Goal: Transaction & Acquisition: Purchase product/service

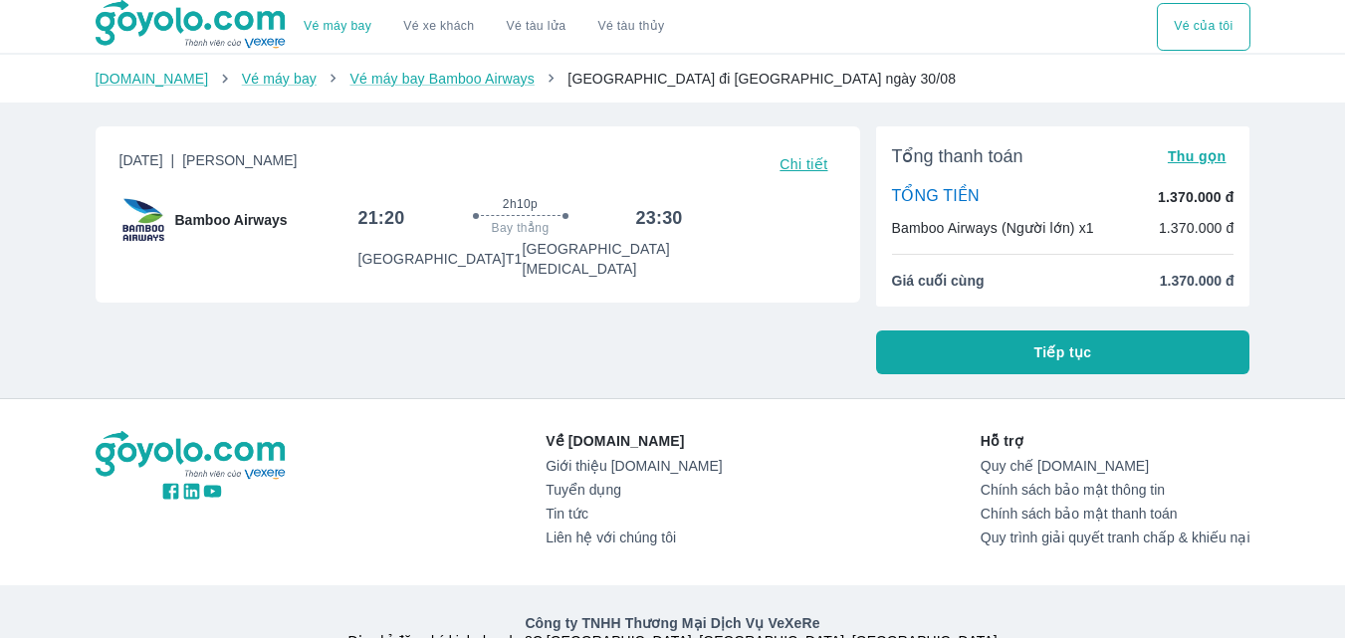
click at [1138, 361] on button "Tiếp tục" at bounding box center [1063, 353] width 374 height 44
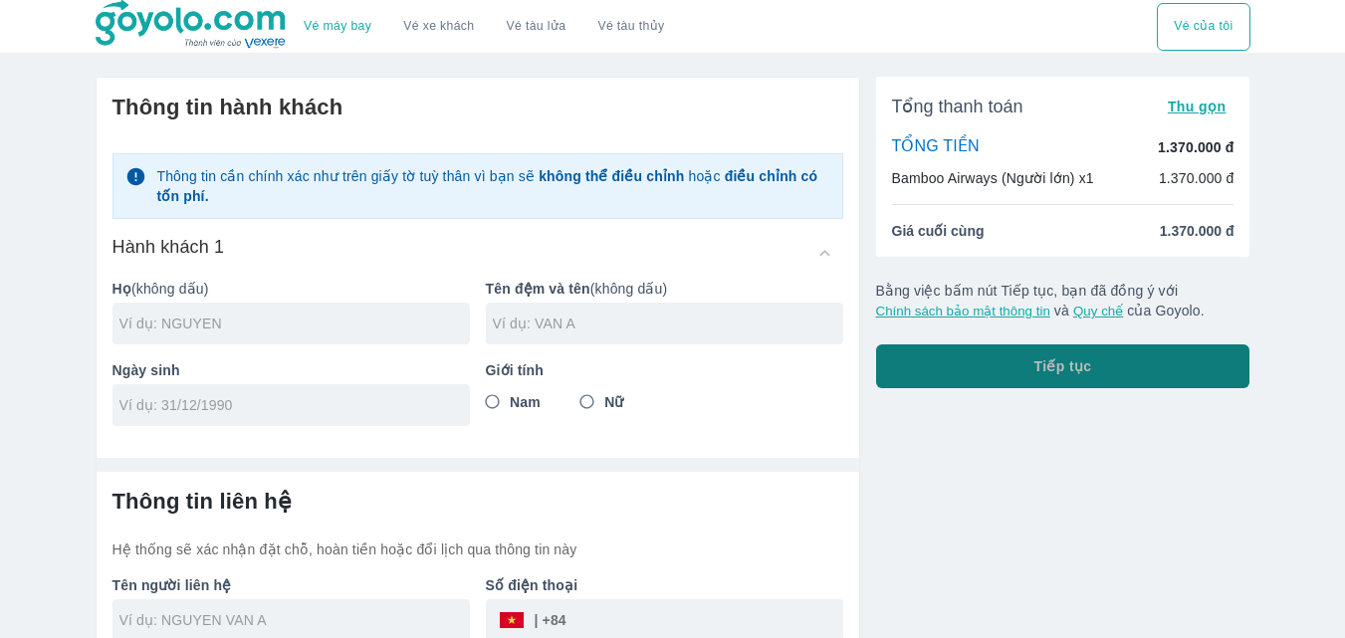
click at [1015, 363] on button "Tiếp tục" at bounding box center [1063, 367] width 374 height 44
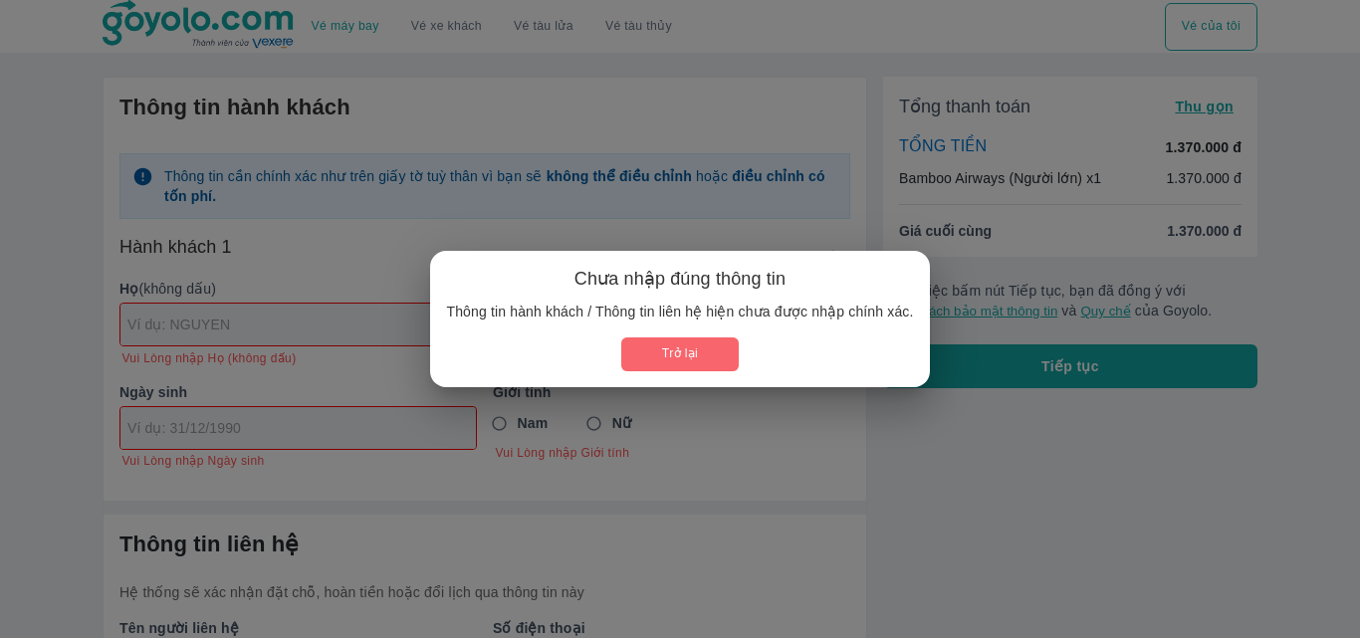
click at [688, 370] on button "Trở lại" at bounding box center [679, 354] width 117 height 33
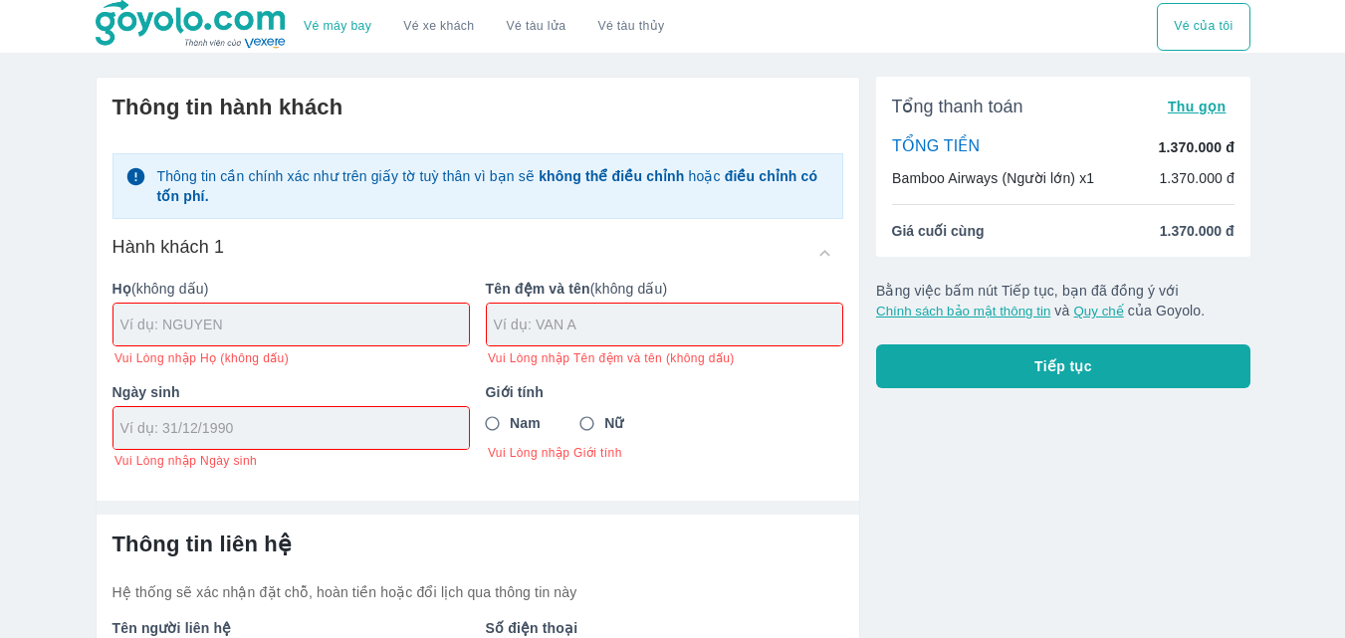
click at [191, 328] on input "text" at bounding box center [294, 325] width 349 height 20
type input "VU"
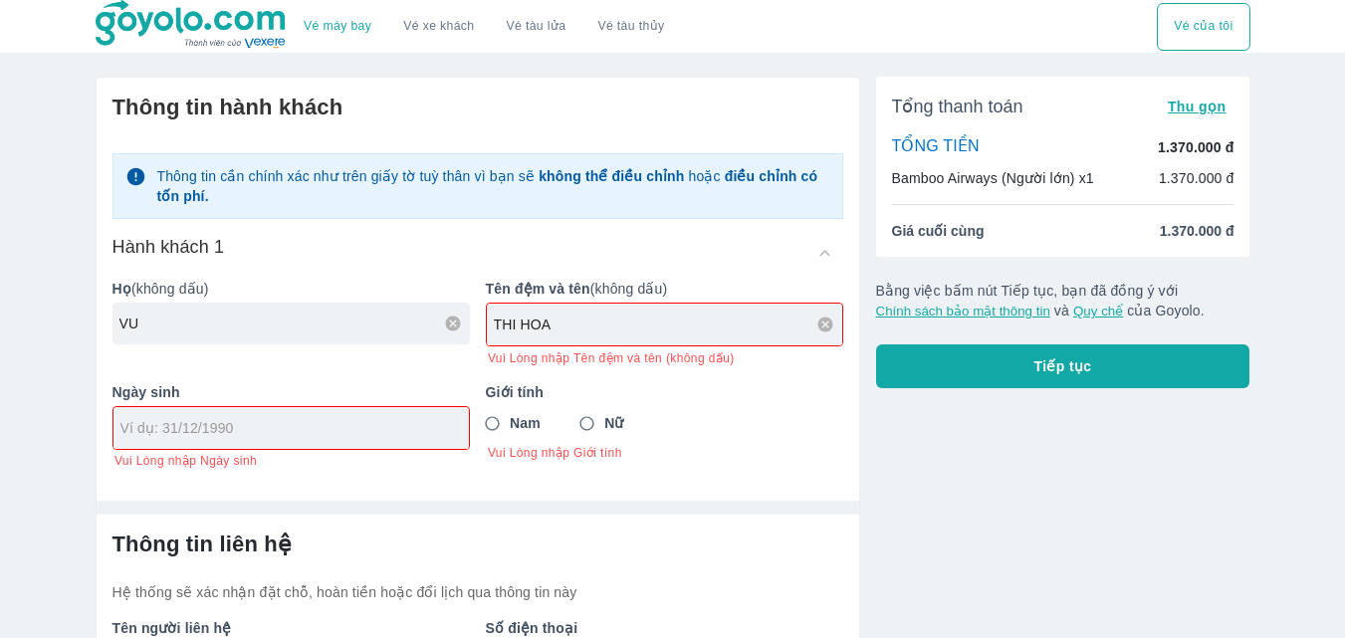
type input "THI HOA"
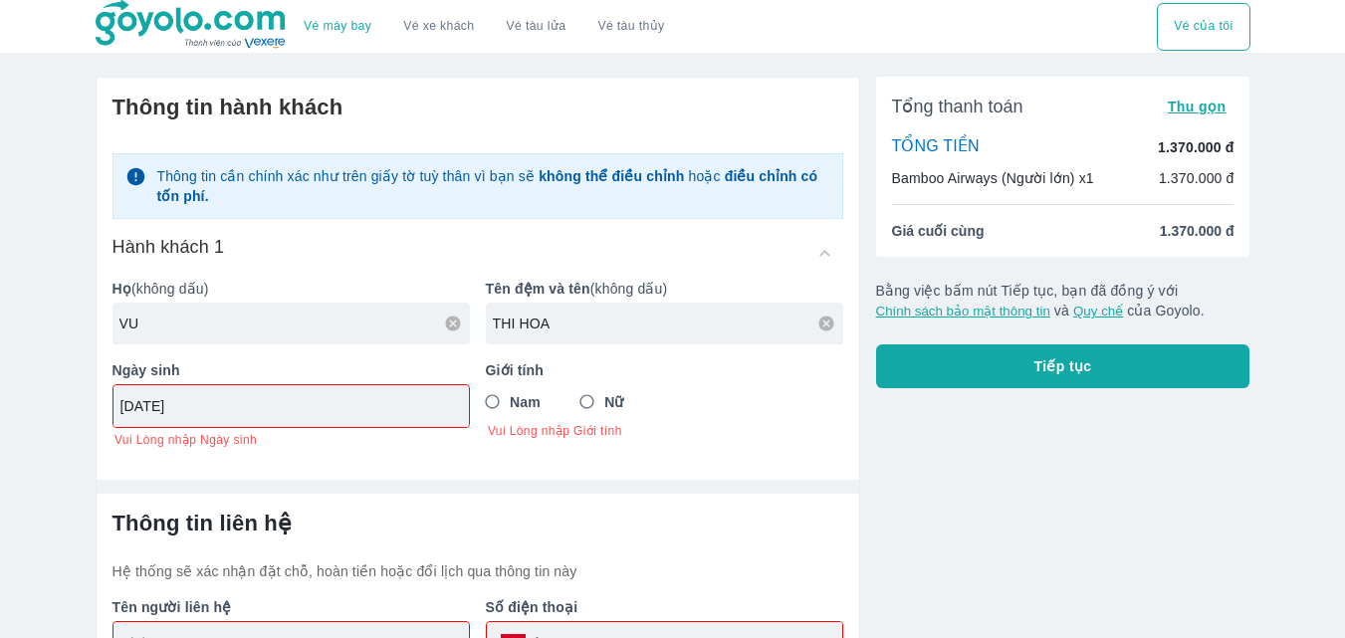
type input "[DATE]"
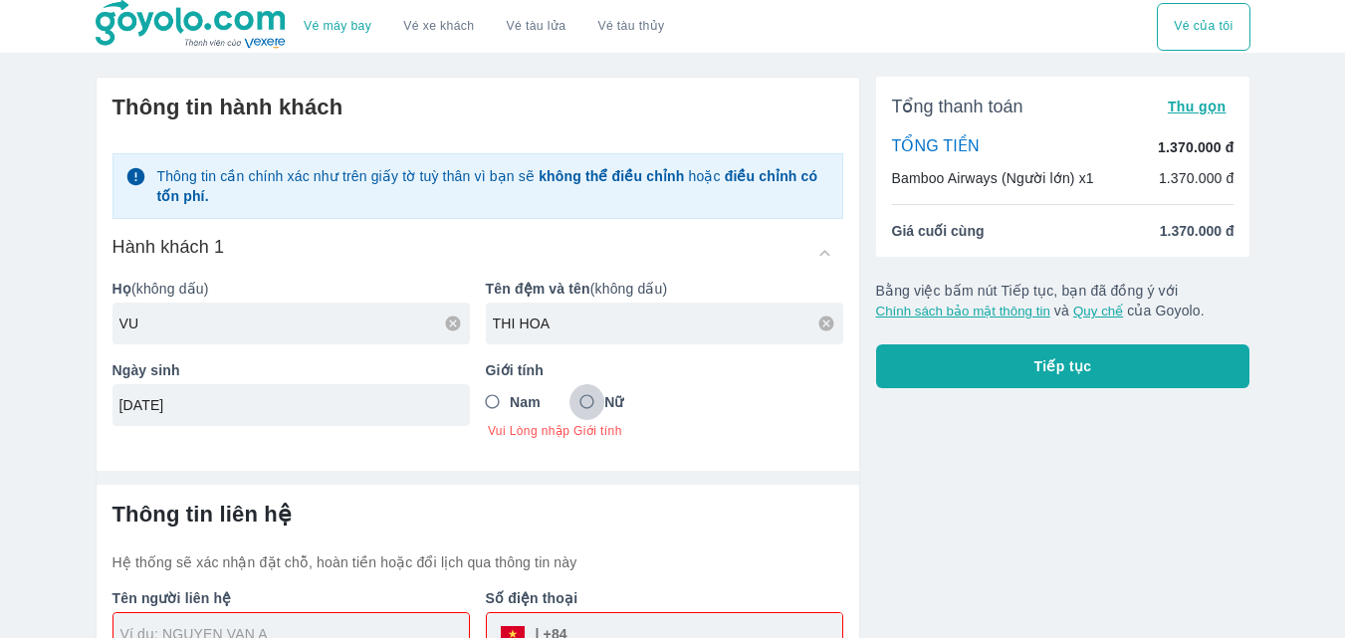
click at [599, 399] on input "Nữ" at bounding box center [588, 402] width 36 height 36
radio input "true"
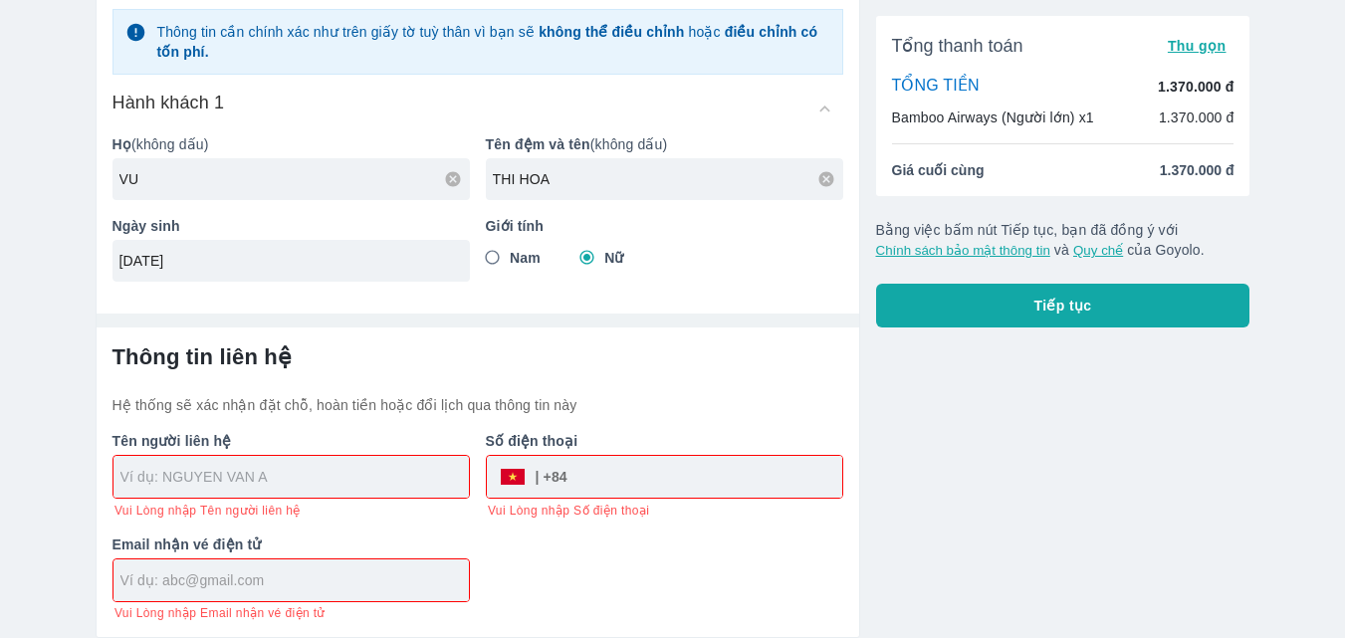
click at [220, 469] on input "text" at bounding box center [294, 477] width 349 height 20
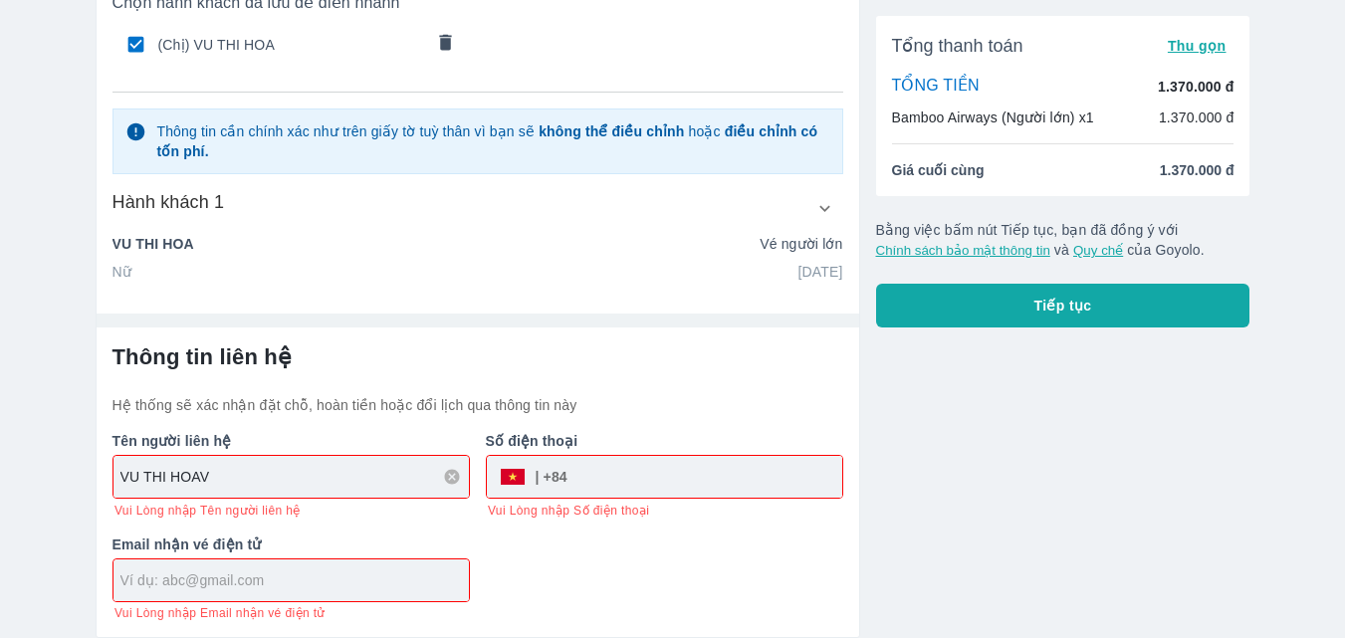
scroll to position [147, 0]
type input "VU THI HOA"
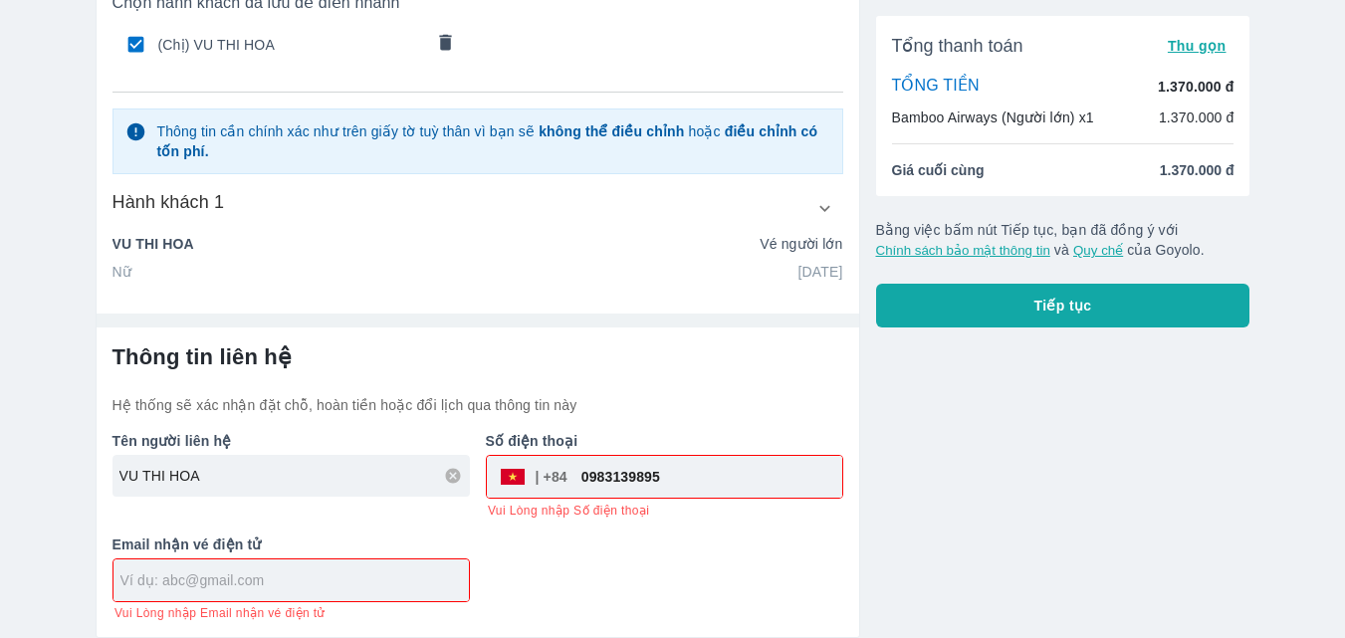
type input "0983139895"
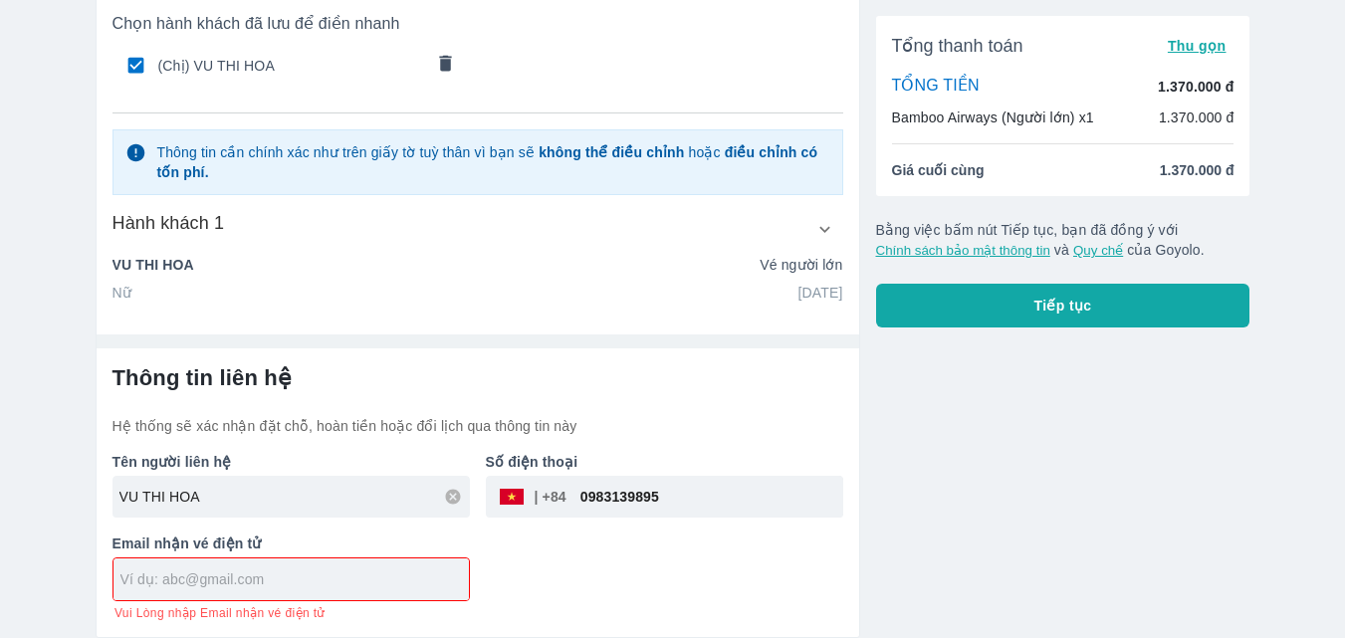
scroll to position [125, 0]
click at [313, 582] on input "text" at bounding box center [294, 580] width 349 height 20
type input "honghoatm@gmail.com"
click at [1145, 311] on button "Tiếp tục" at bounding box center [1063, 306] width 374 height 44
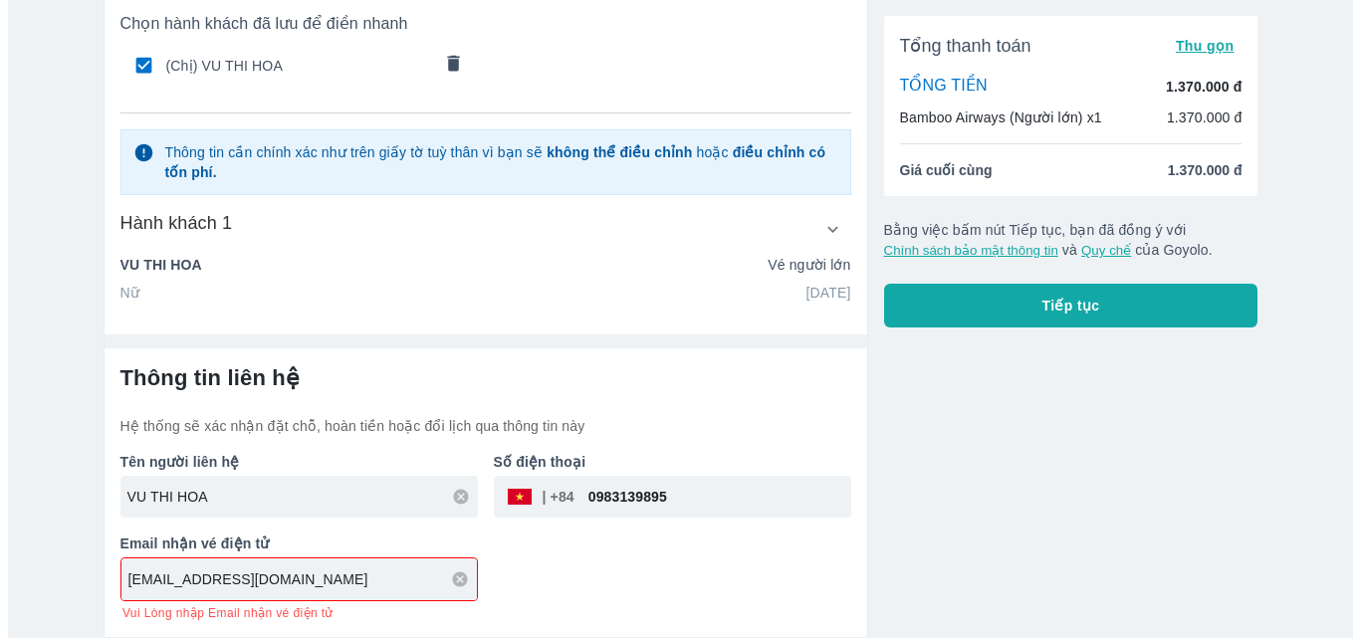
scroll to position [103, 0]
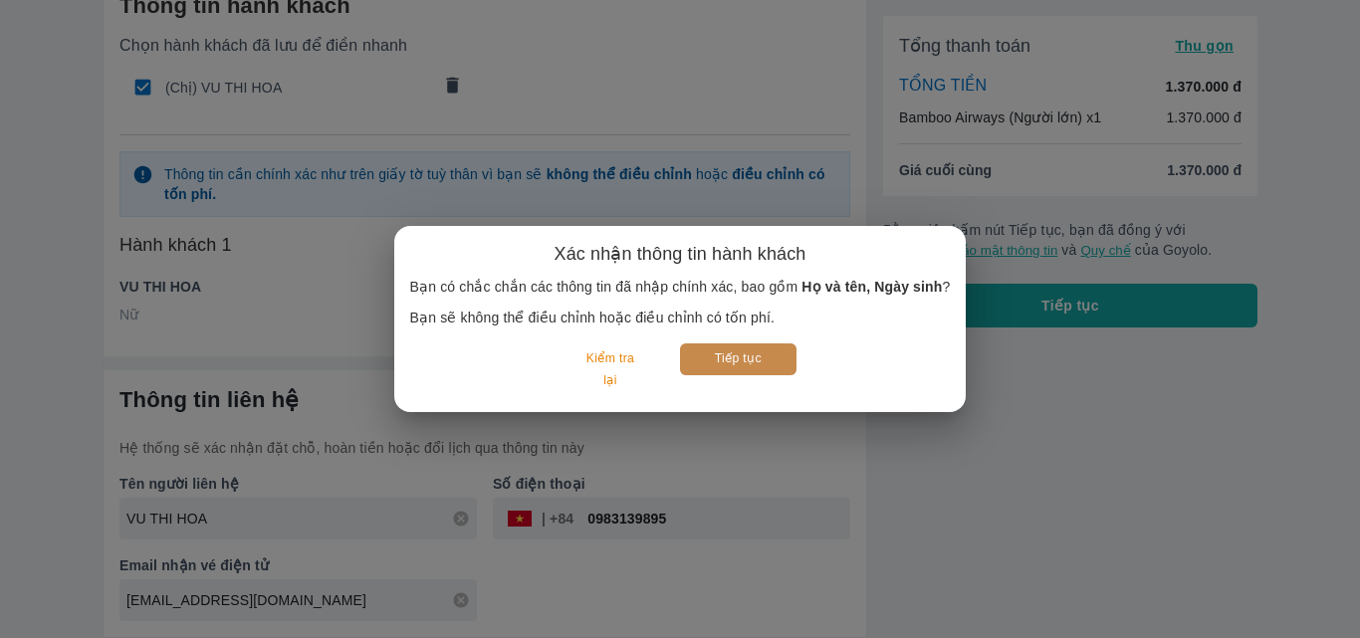
click at [723, 365] on button "Tiếp tục" at bounding box center [738, 359] width 117 height 31
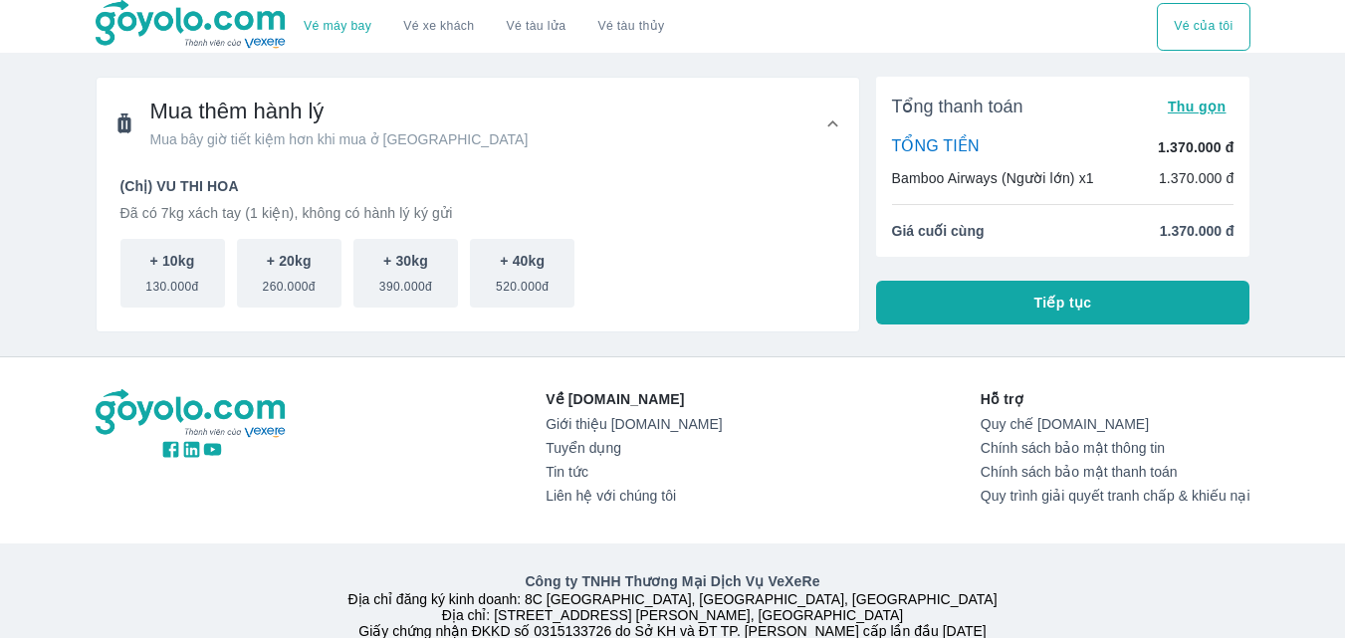
click at [1002, 314] on button "Tiếp tục" at bounding box center [1063, 303] width 374 height 44
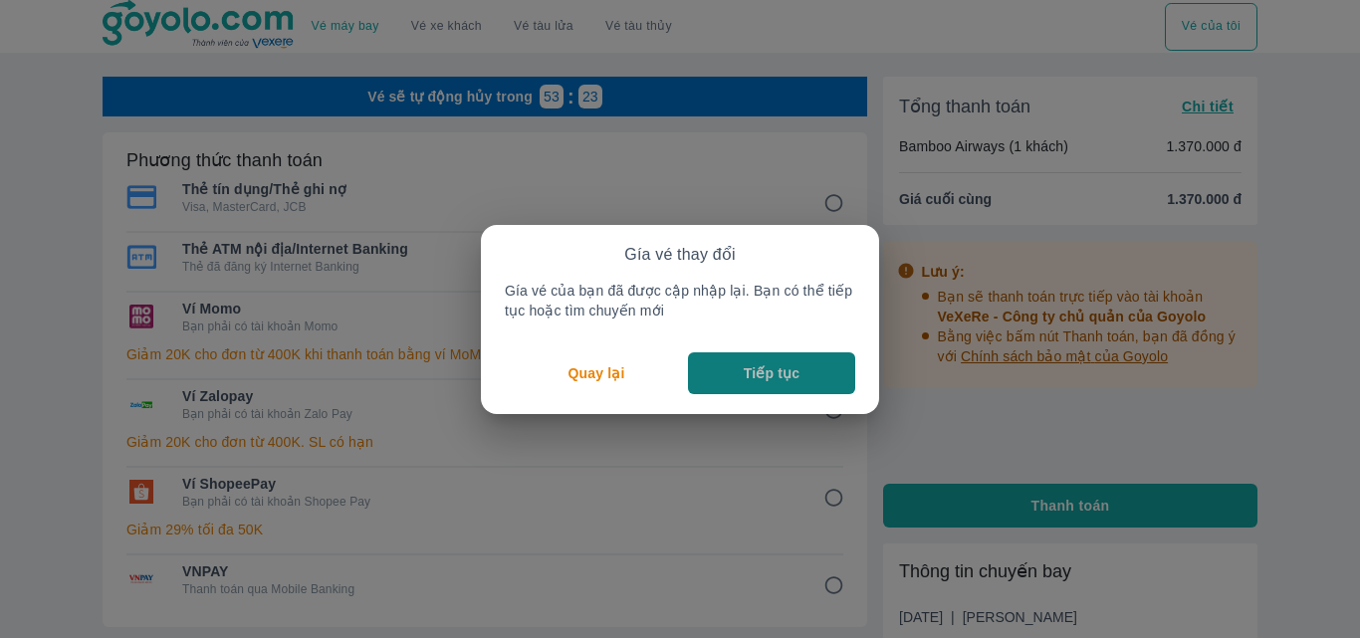
click at [775, 375] on p "Tiếp tục" at bounding box center [772, 373] width 56 height 20
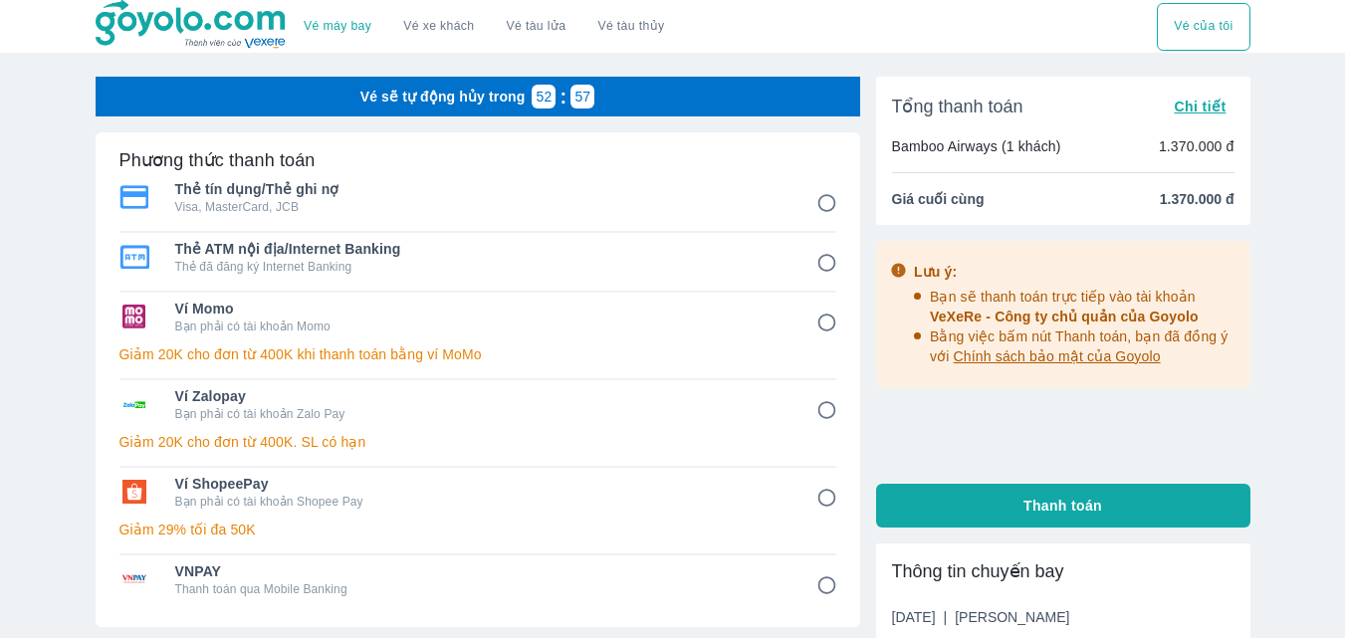
scroll to position [100, 0]
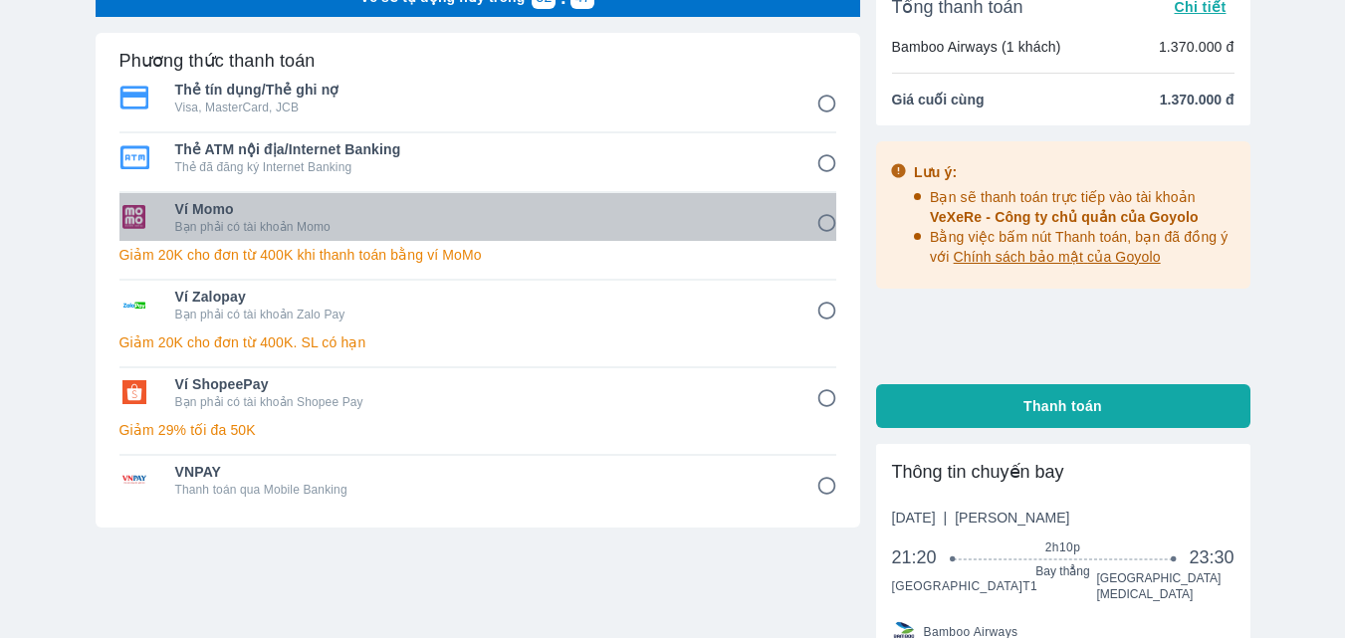
click at [532, 217] on span "Ví Momo" at bounding box center [481, 209] width 613 height 20
radio input "true"
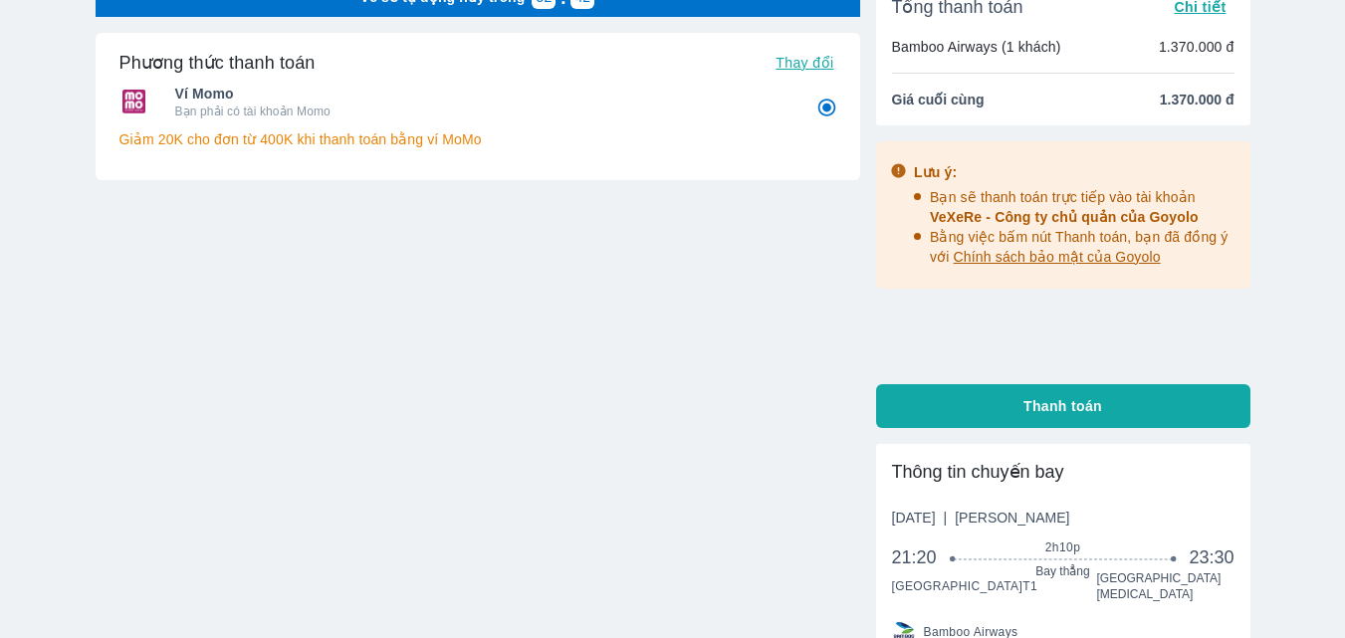
click at [941, 402] on button "Thanh toán" at bounding box center [1063, 406] width 374 height 44
radio input "false"
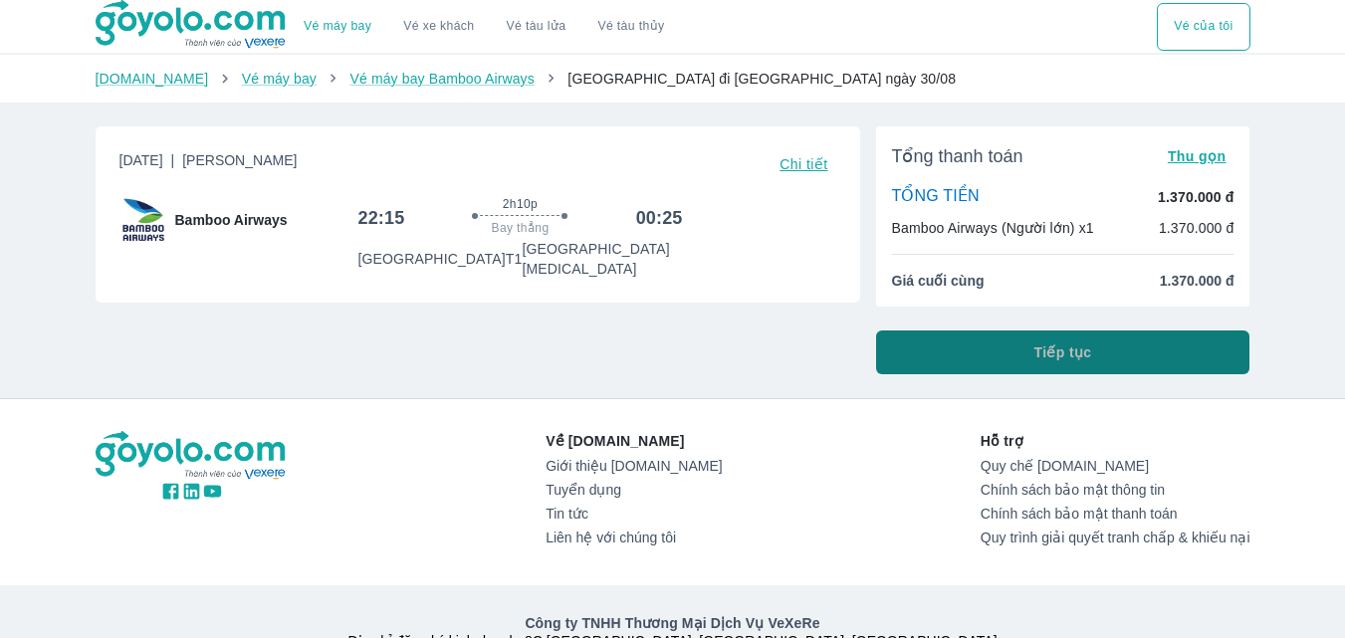
click at [1020, 349] on button "Tiếp tục" at bounding box center [1063, 353] width 374 height 44
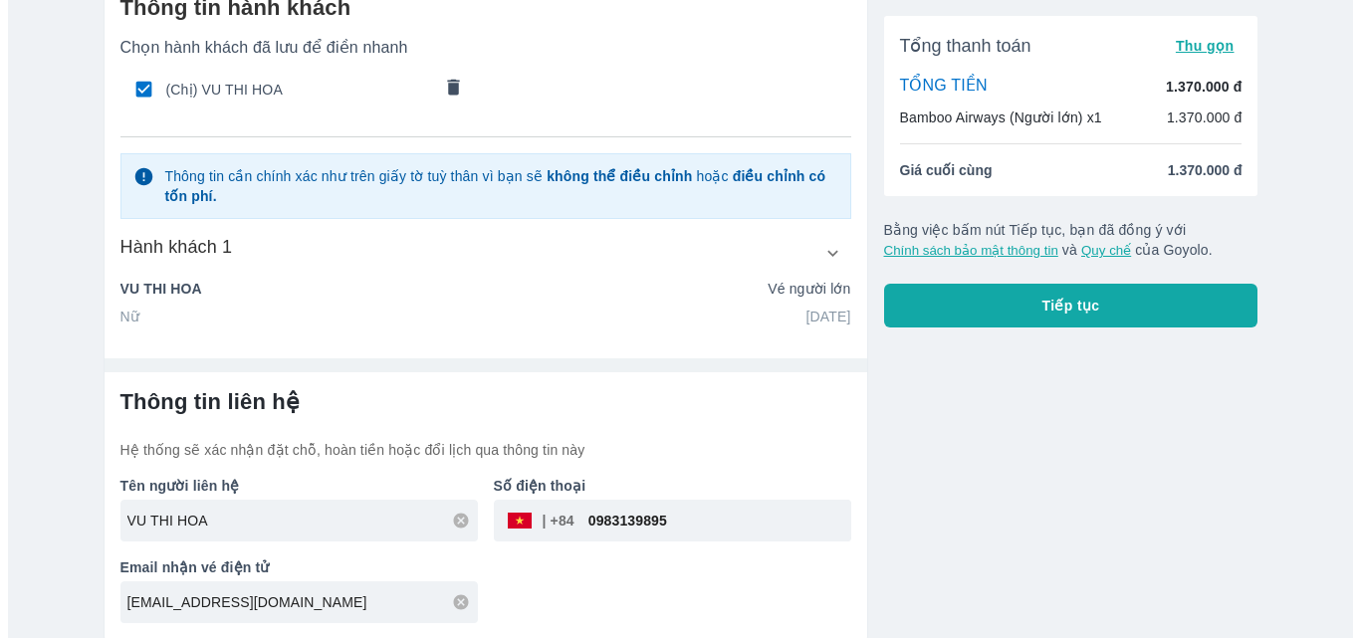
scroll to position [103, 0]
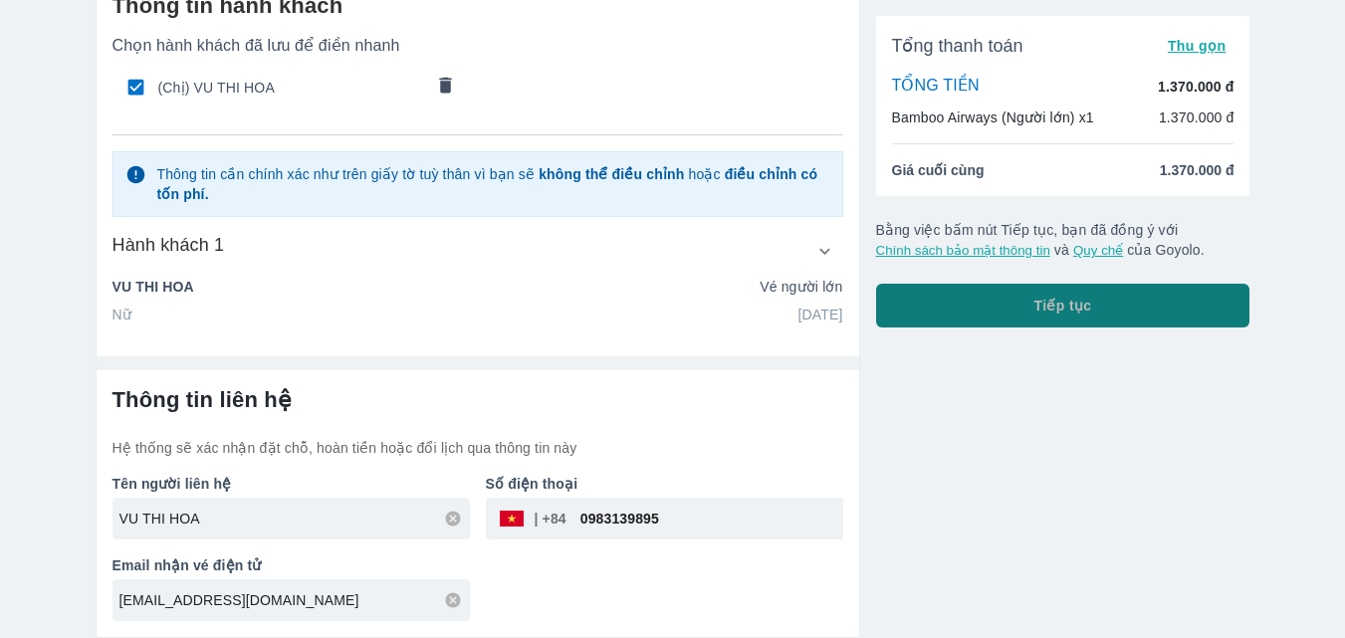
click at [1096, 300] on button "Tiếp tục" at bounding box center [1063, 306] width 374 height 44
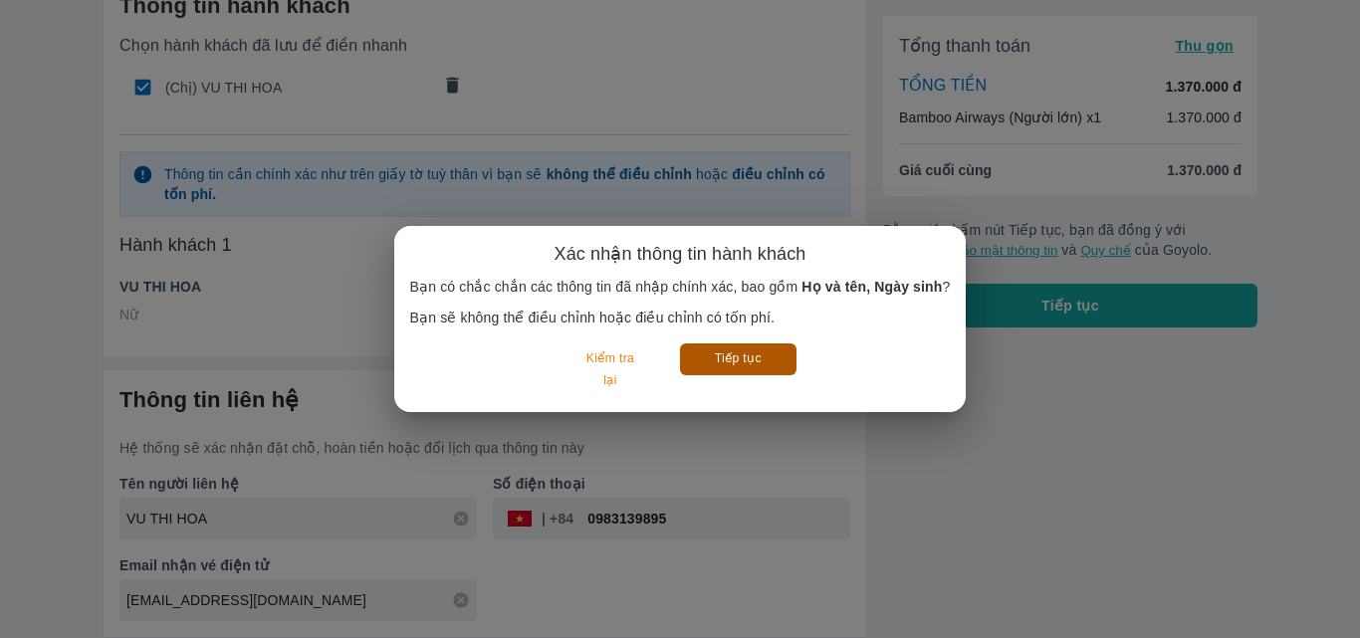
click at [742, 370] on button "Tiếp tục" at bounding box center [738, 359] width 117 height 31
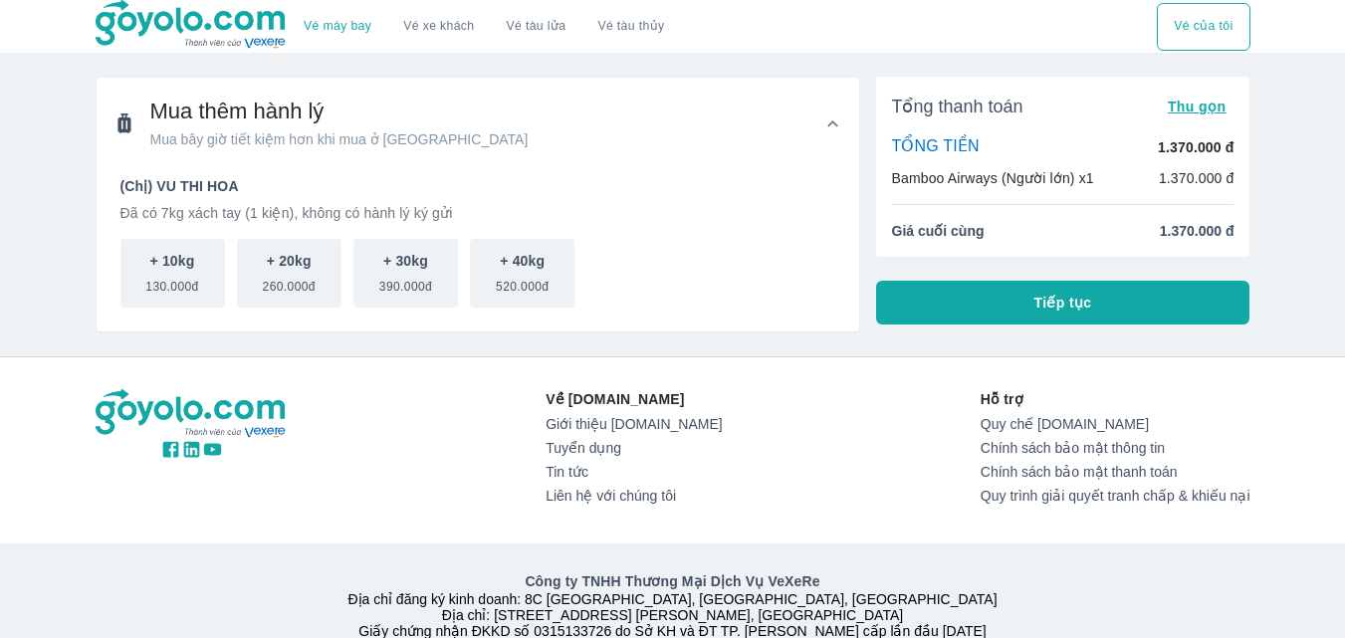
click at [1030, 310] on button "Tiếp tục" at bounding box center [1063, 303] width 374 height 44
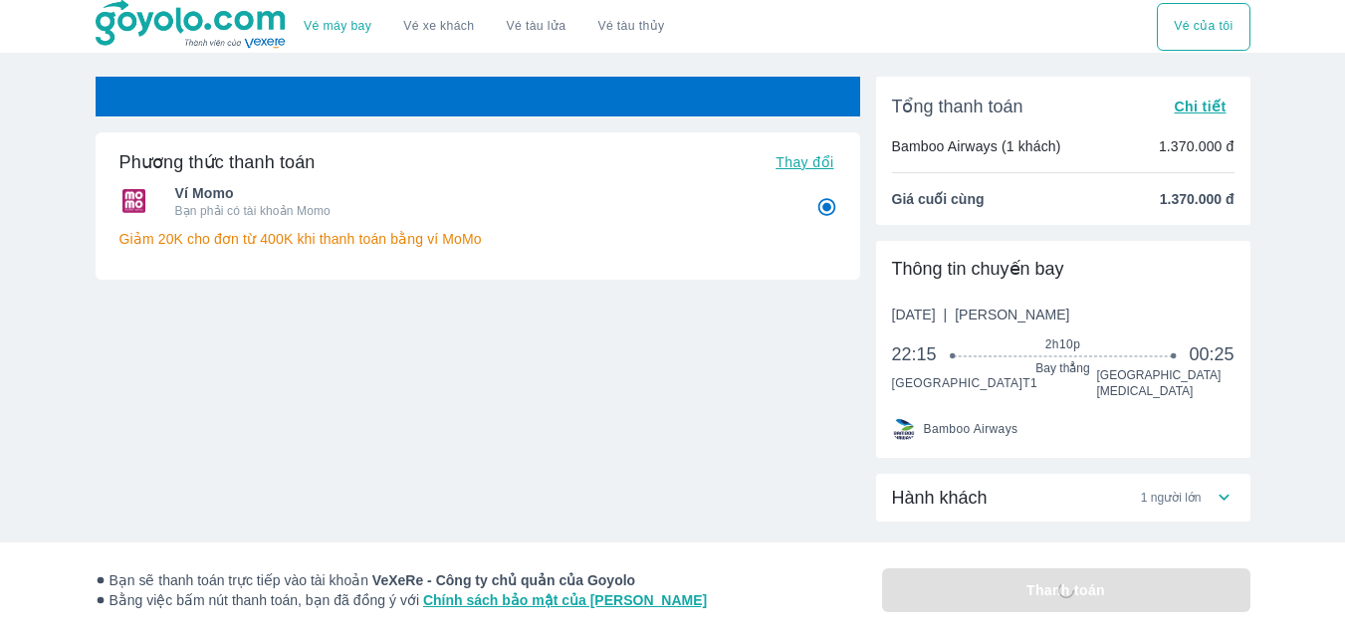
radio input "false"
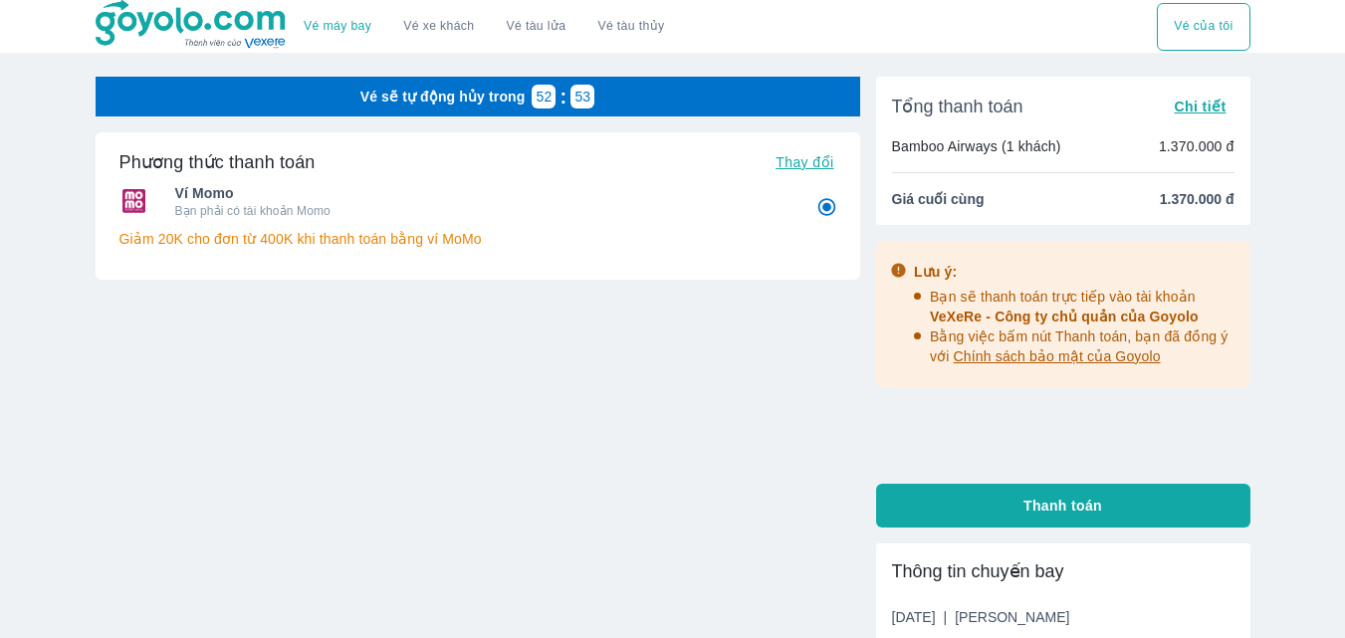
click at [303, 377] on div "Phương thức thanh toán Thay đổi Ví Momo Bạn phải có tài khoản Momo Giảm 20K cho…" at bounding box center [478, 268] width 765 height 273
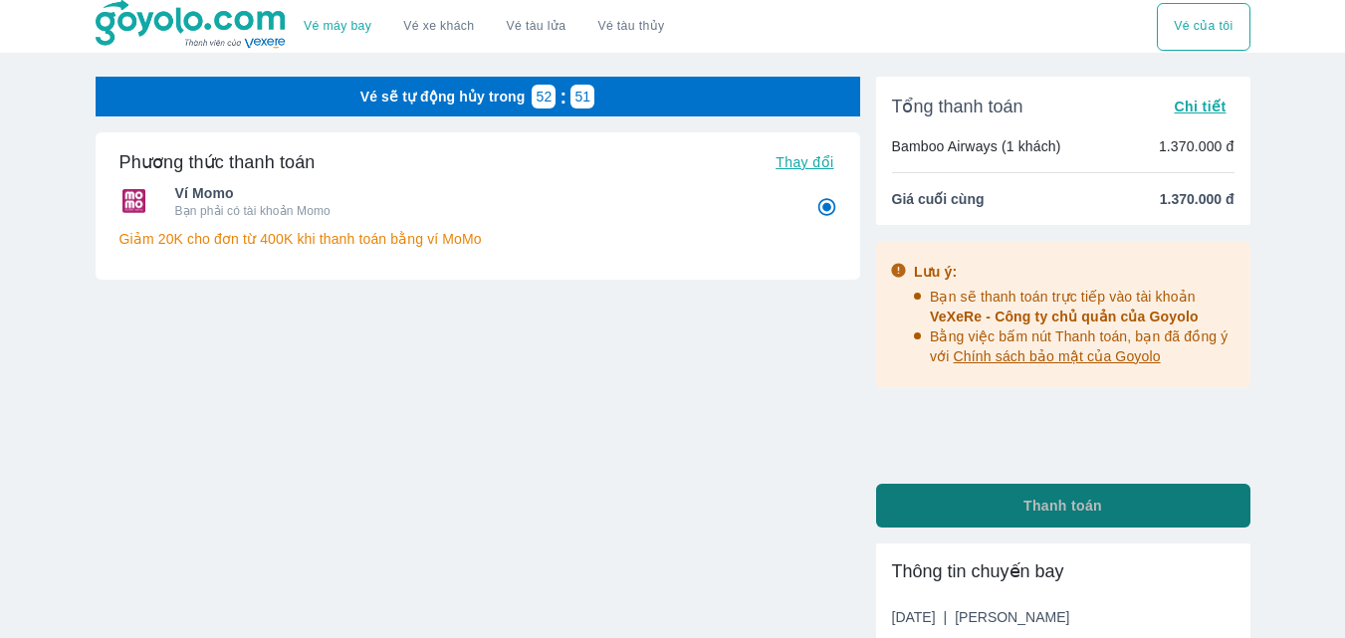
click at [1007, 507] on button "Thanh toán" at bounding box center [1063, 506] width 374 height 44
radio input "false"
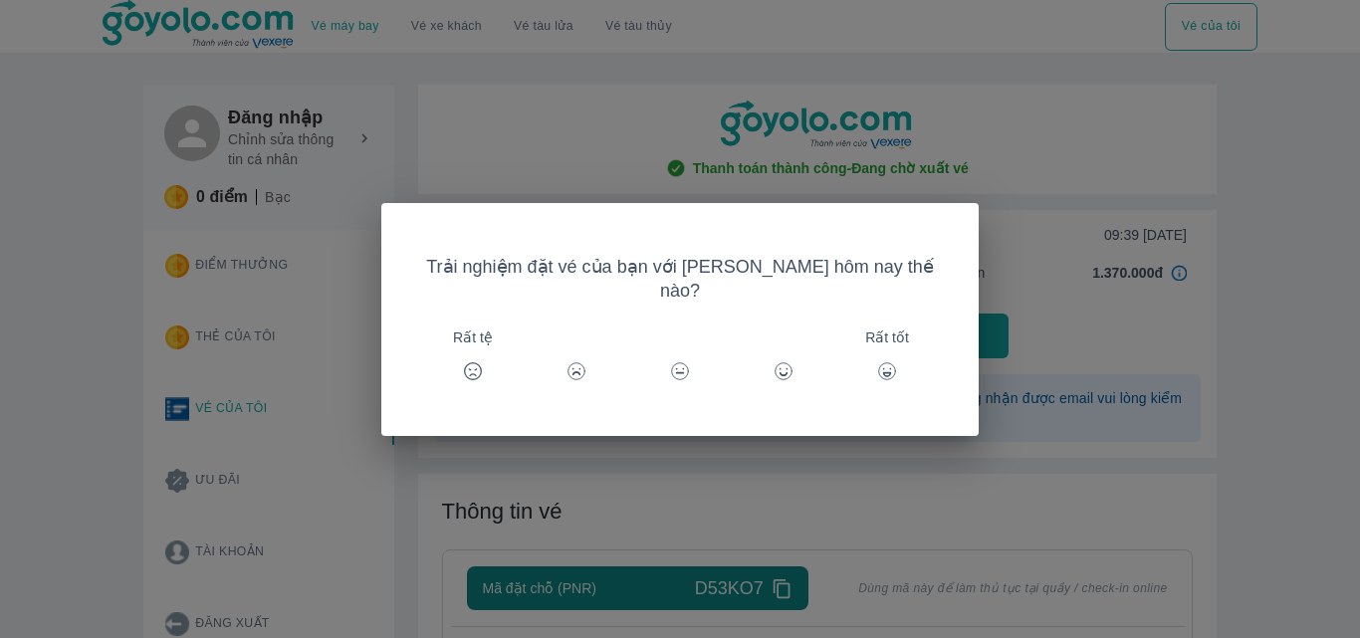
drag, startPoint x: 1024, startPoint y: 613, endPoint x: 943, endPoint y: 460, distance: 173.3
click at [1024, 612] on div "Trải nghiệm đặt vé của bạn với [PERSON_NAME] hôm nay thế nào? Rất tệ Rất tốt" at bounding box center [680, 319] width 1360 height 638
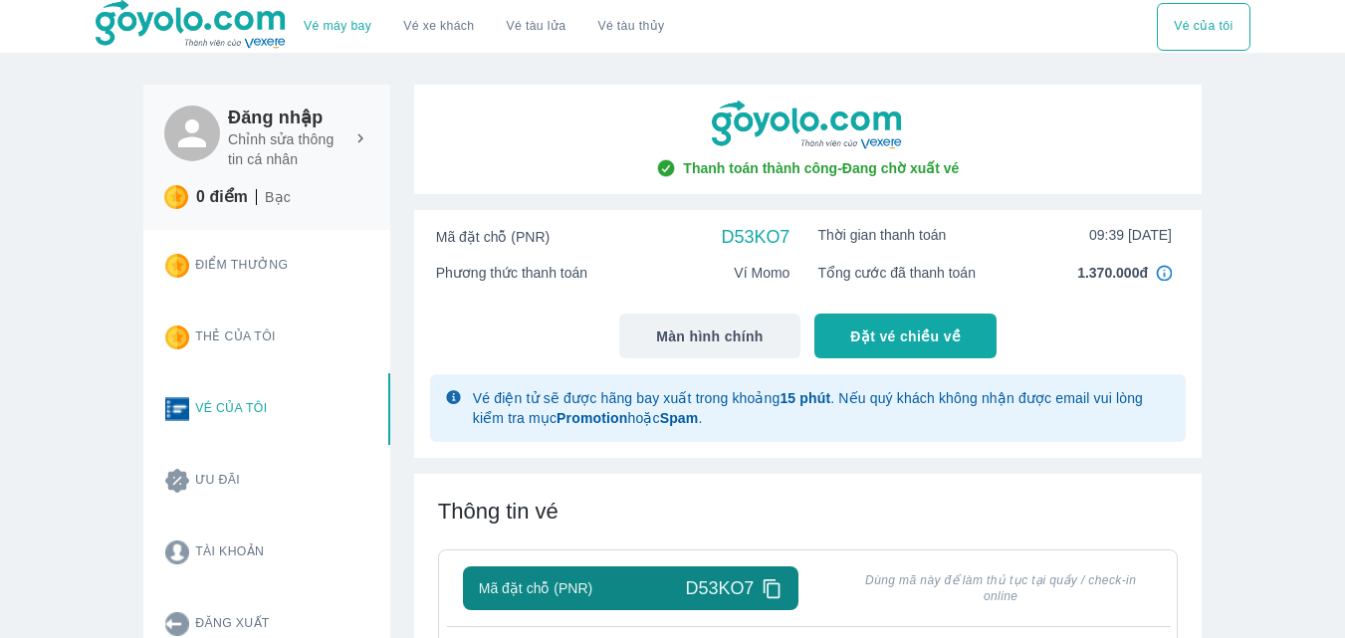
scroll to position [100, 0]
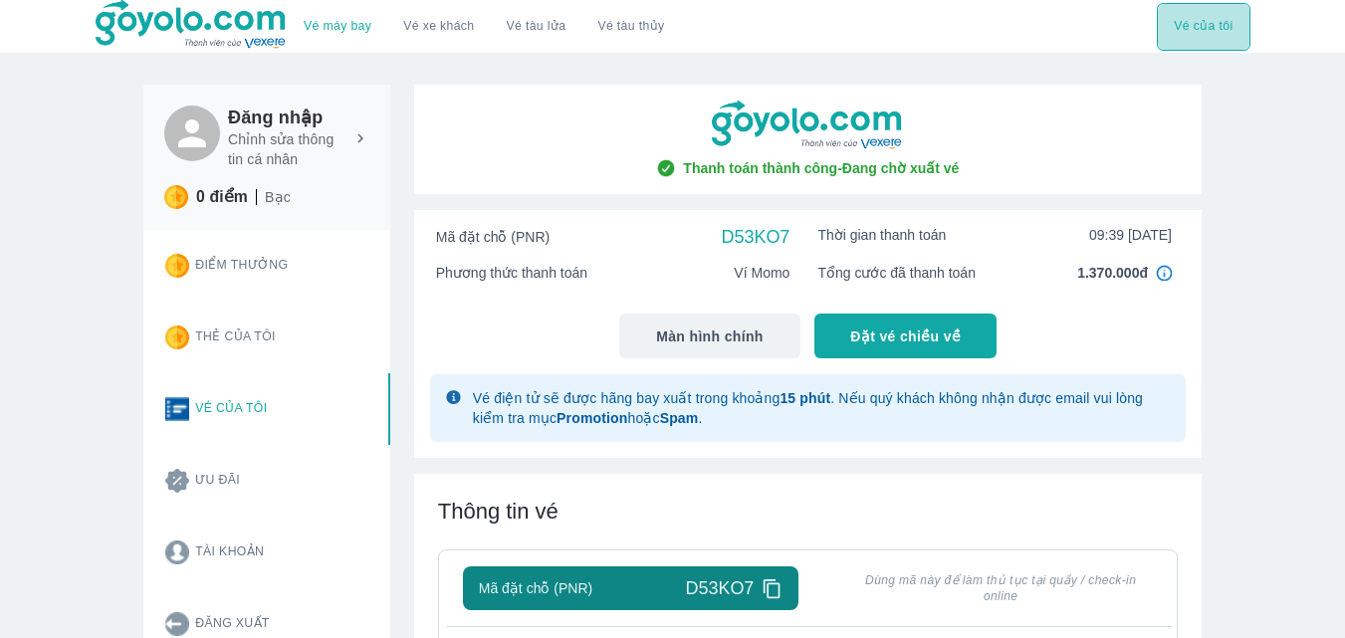
click at [1186, 23] on button "Vé của tôi" at bounding box center [1203, 27] width 93 height 48
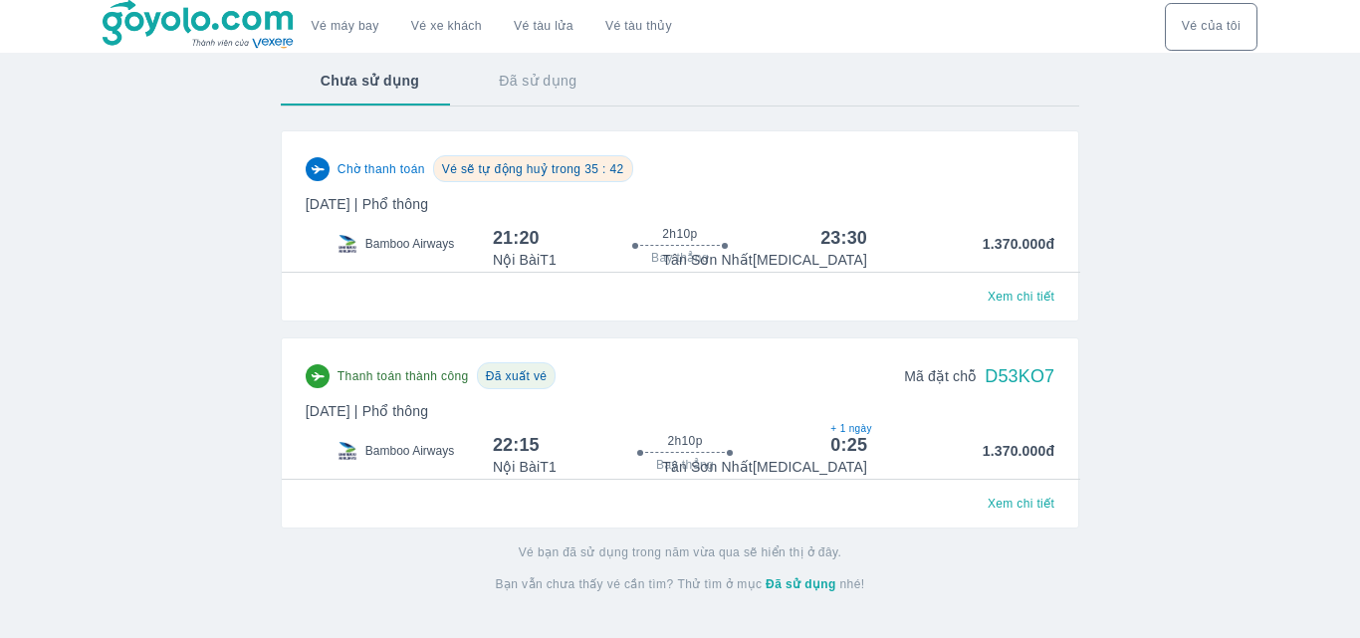
click at [442, 315] on div "Chờ thanh toán Vé sẽ tự động huỷ trong 35 : 42 [DATE] | Phổ thông Bamboo Airway…" at bounding box center [680, 225] width 799 height 191
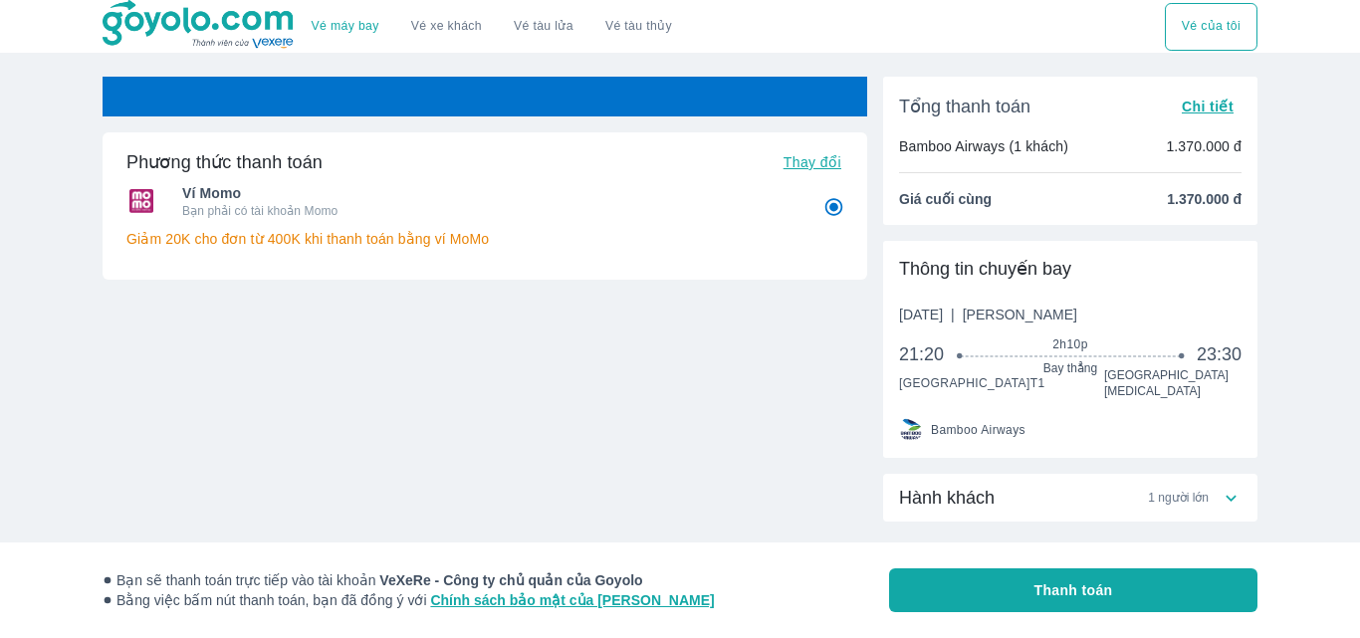
radio input "false"
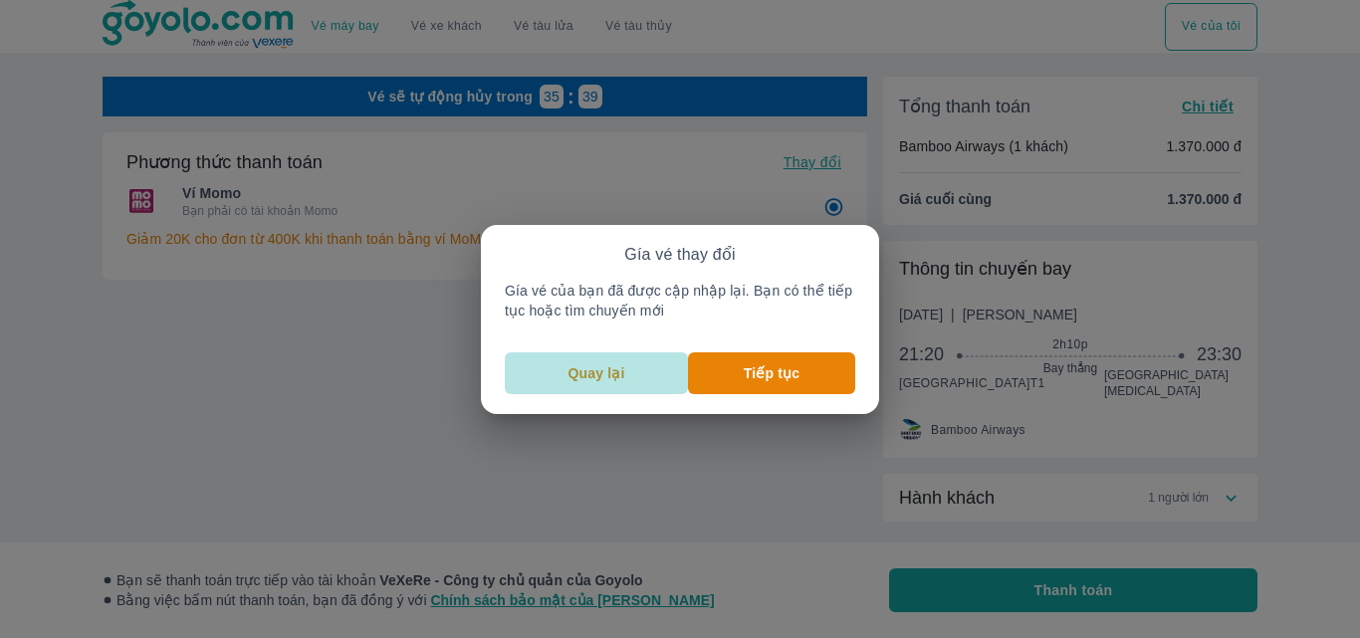
click at [610, 368] on p "Quay lại" at bounding box center [597, 373] width 57 height 20
click at [571, 366] on p "Quay lại" at bounding box center [597, 373] width 57 height 20
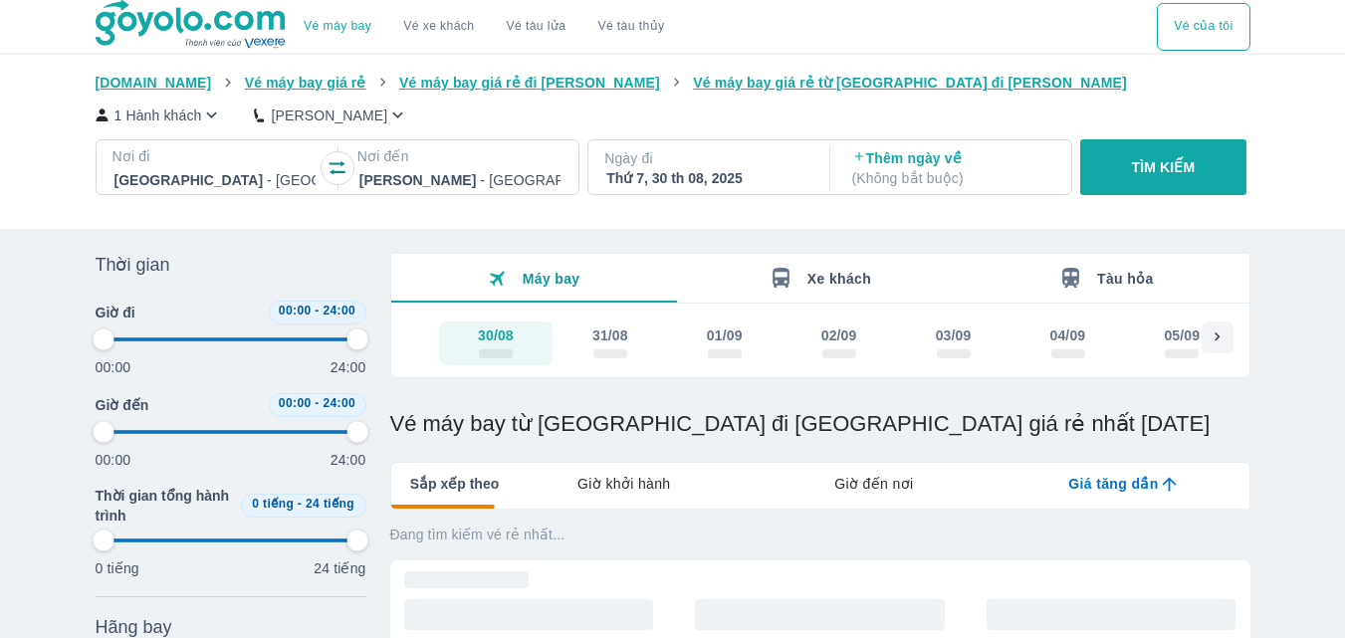
type input "97.9166666666667"
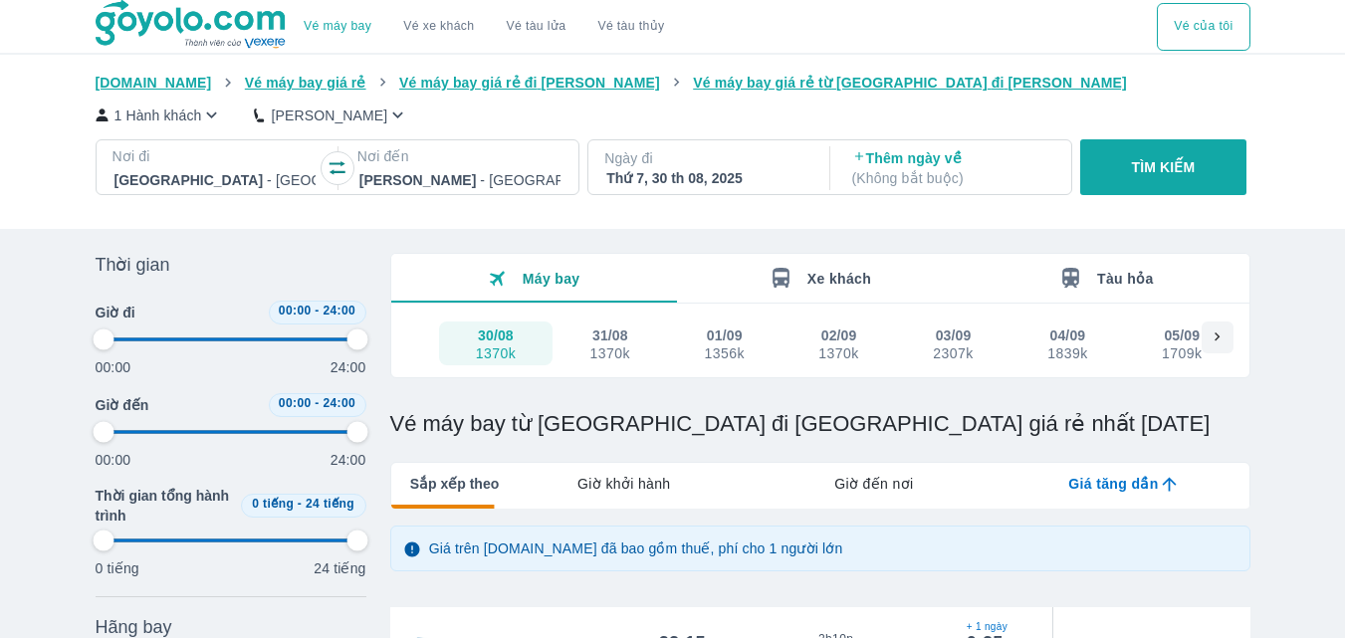
click at [1187, 25] on button "Vé của tôi" at bounding box center [1203, 27] width 93 height 48
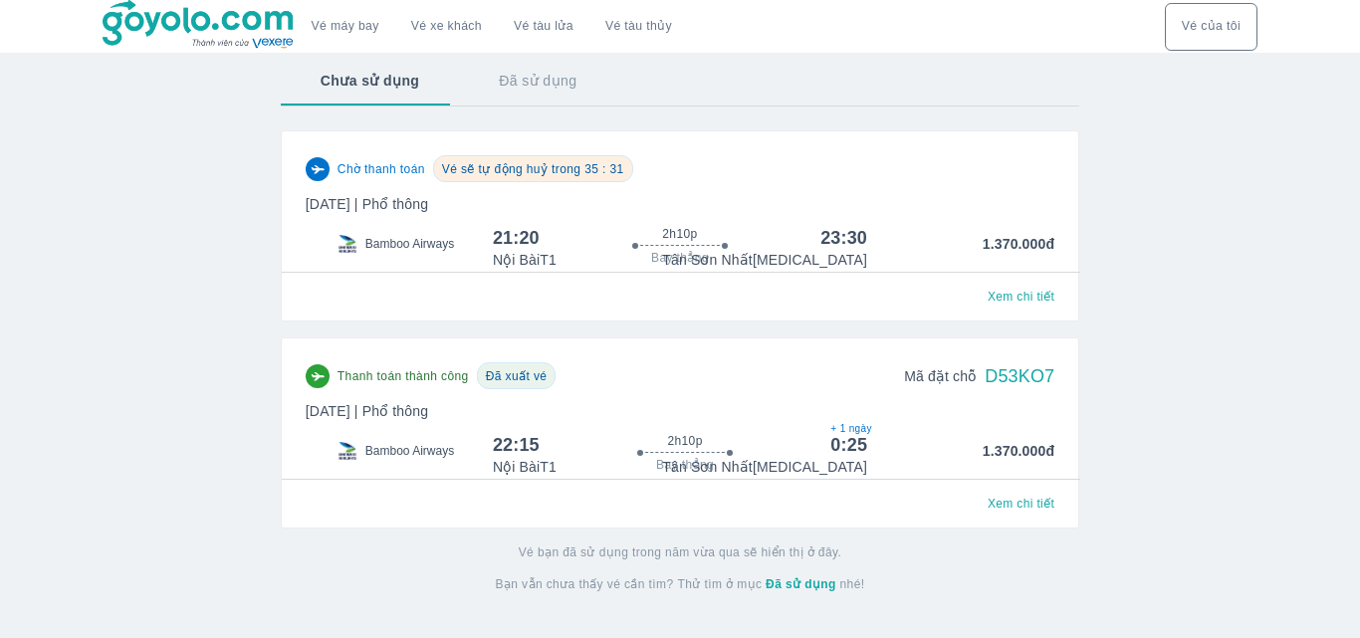
click at [1001, 301] on span "Xem chi tiết" at bounding box center [1021, 297] width 67 height 16
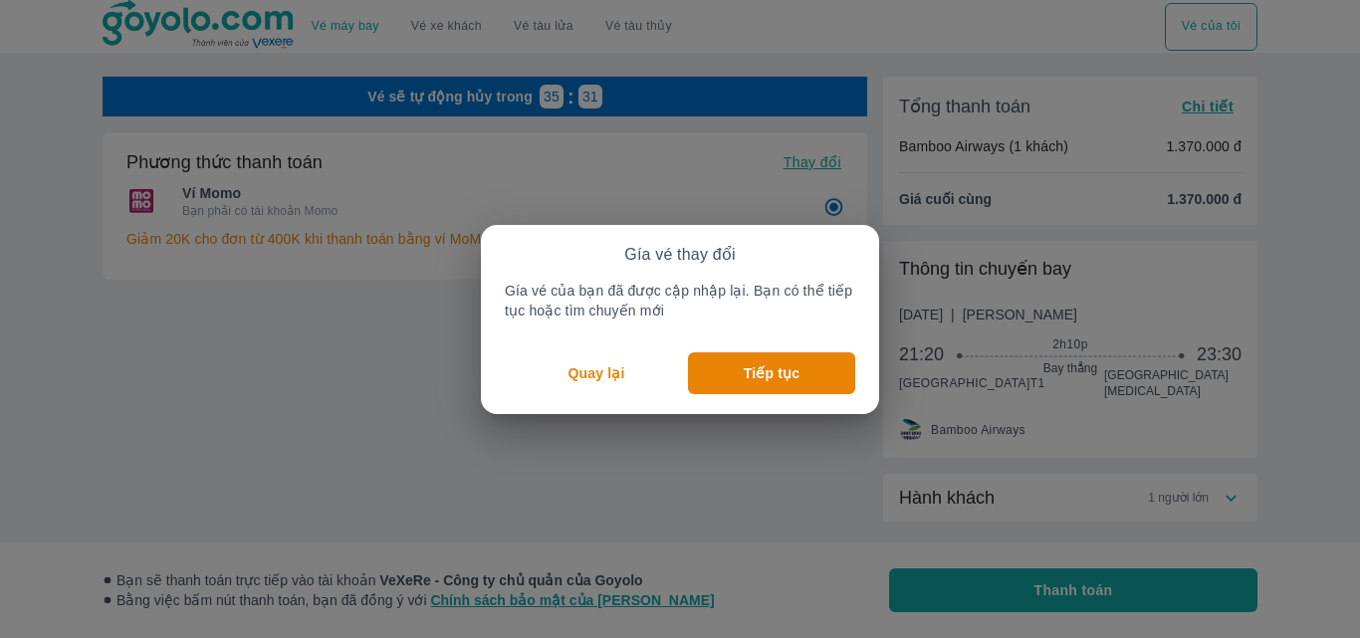
radio input "false"
click at [604, 376] on p "Quay lại" at bounding box center [597, 373] width 57 height 20
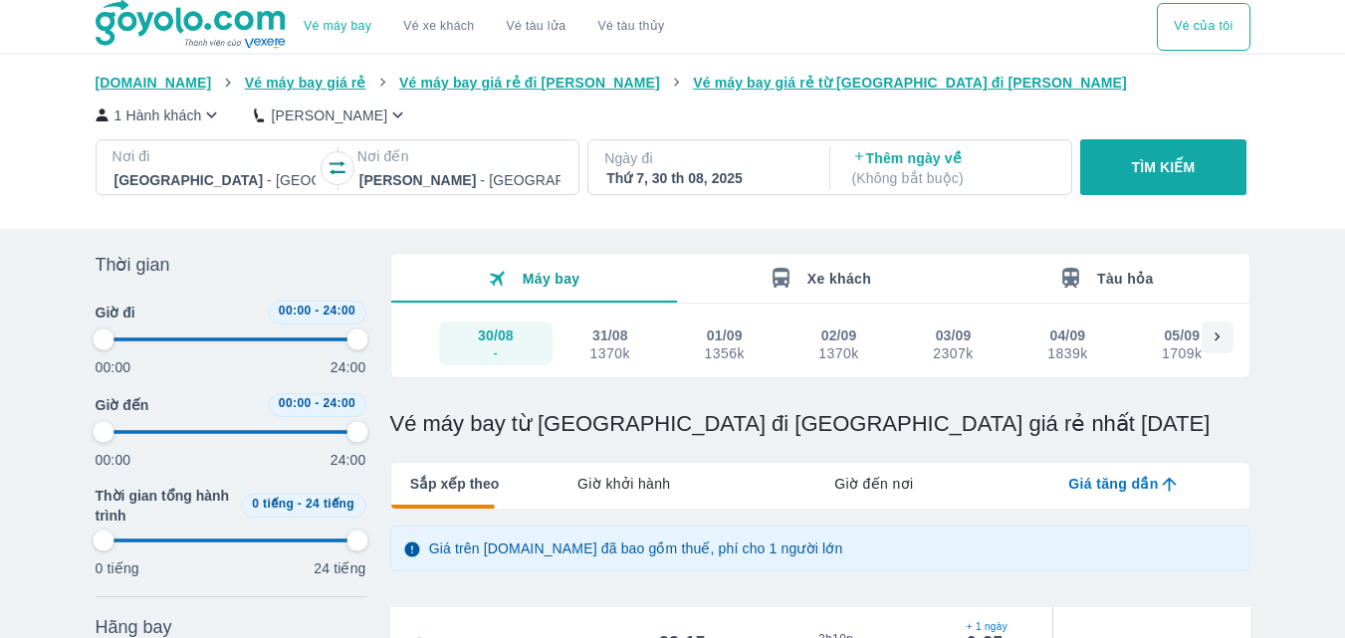
type input "97.9166666666667"
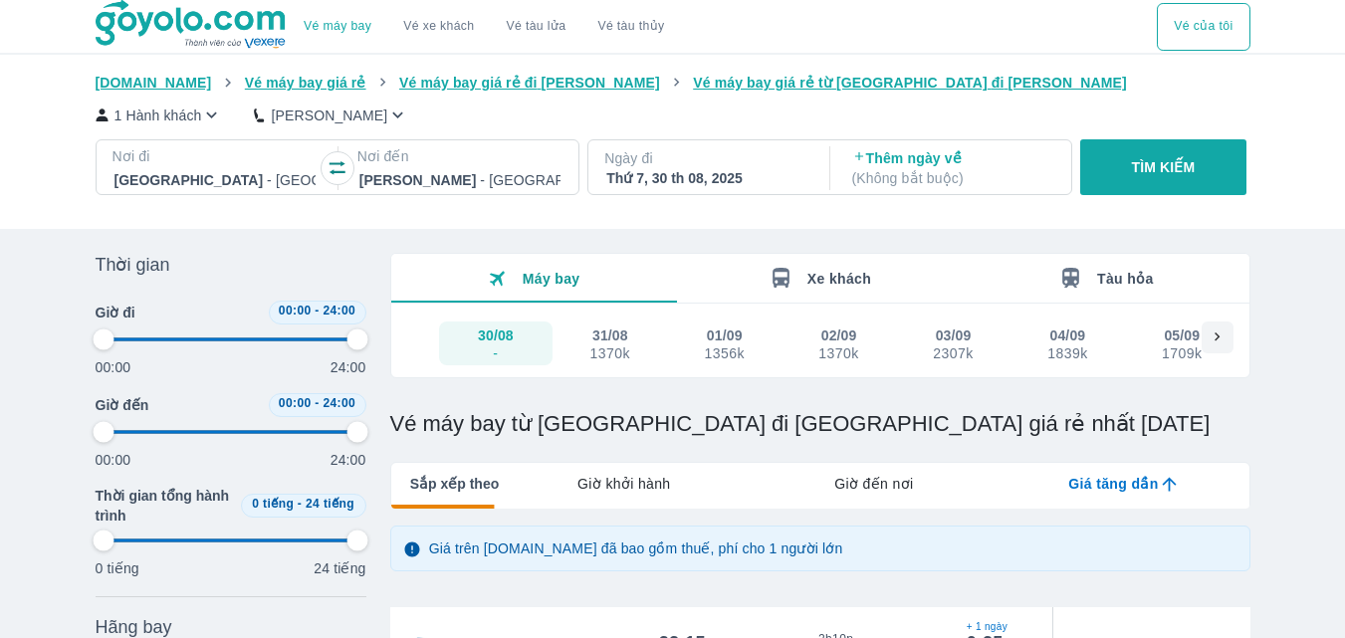
type input "97.9166666666667"
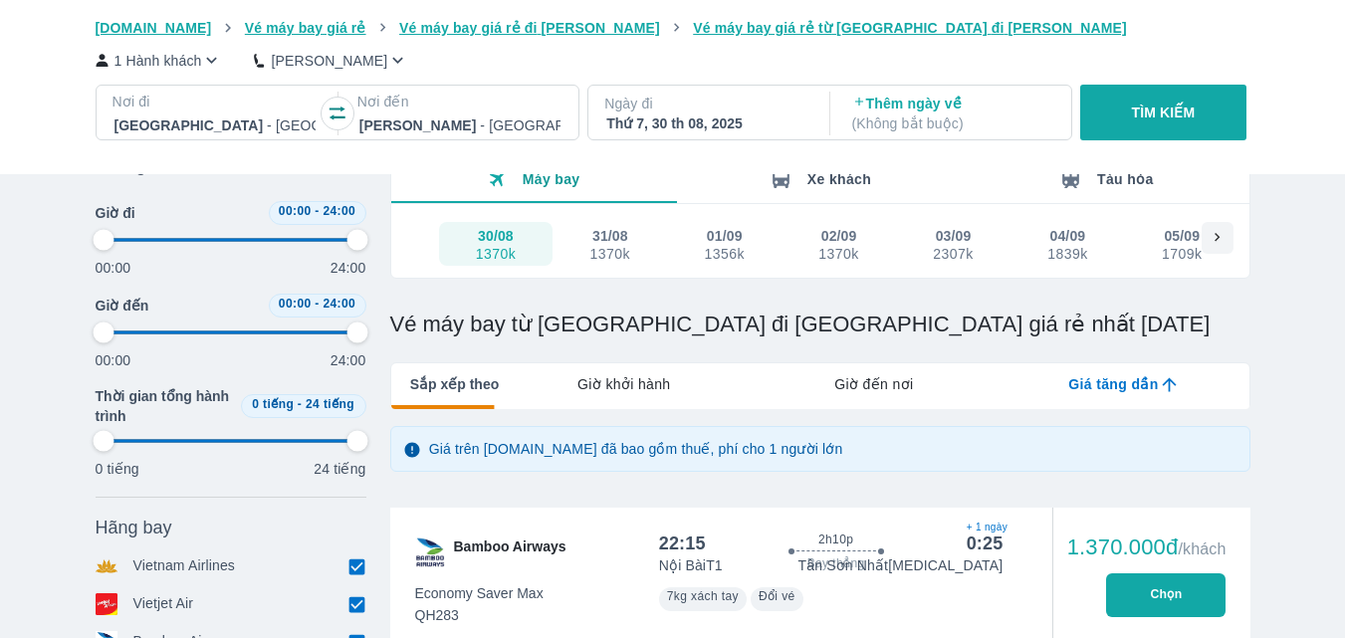
scroll to position [199, 0]
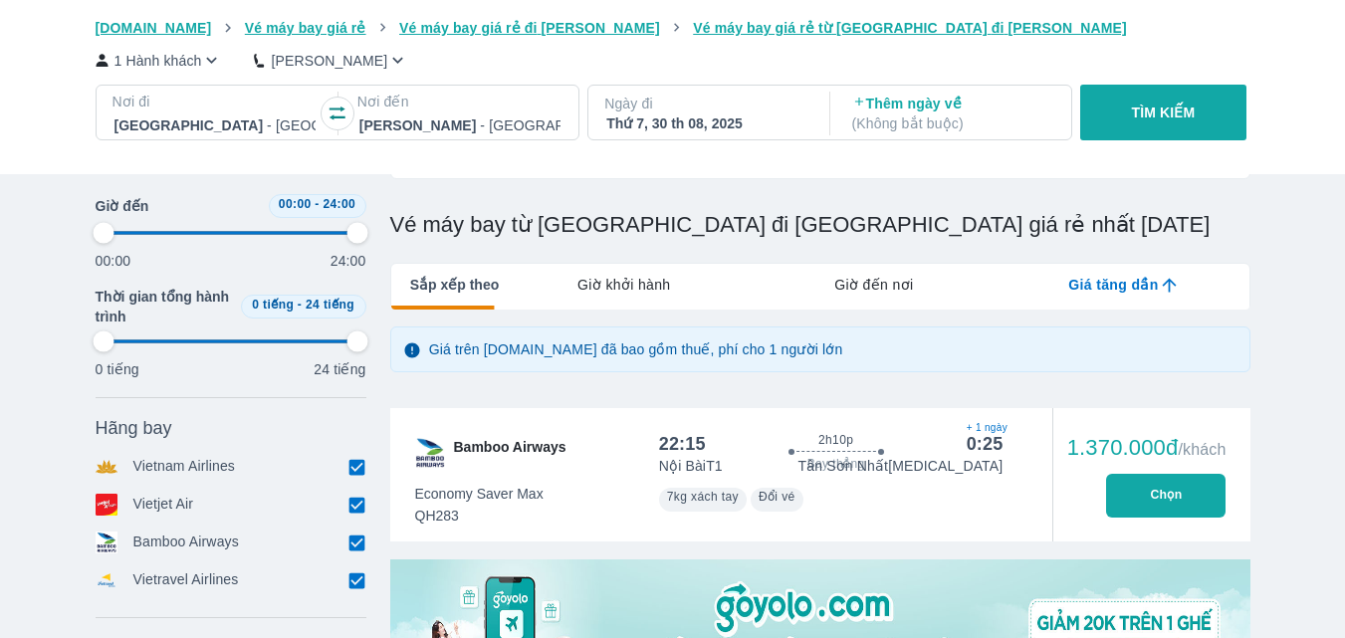
type input "97.9166666666667"
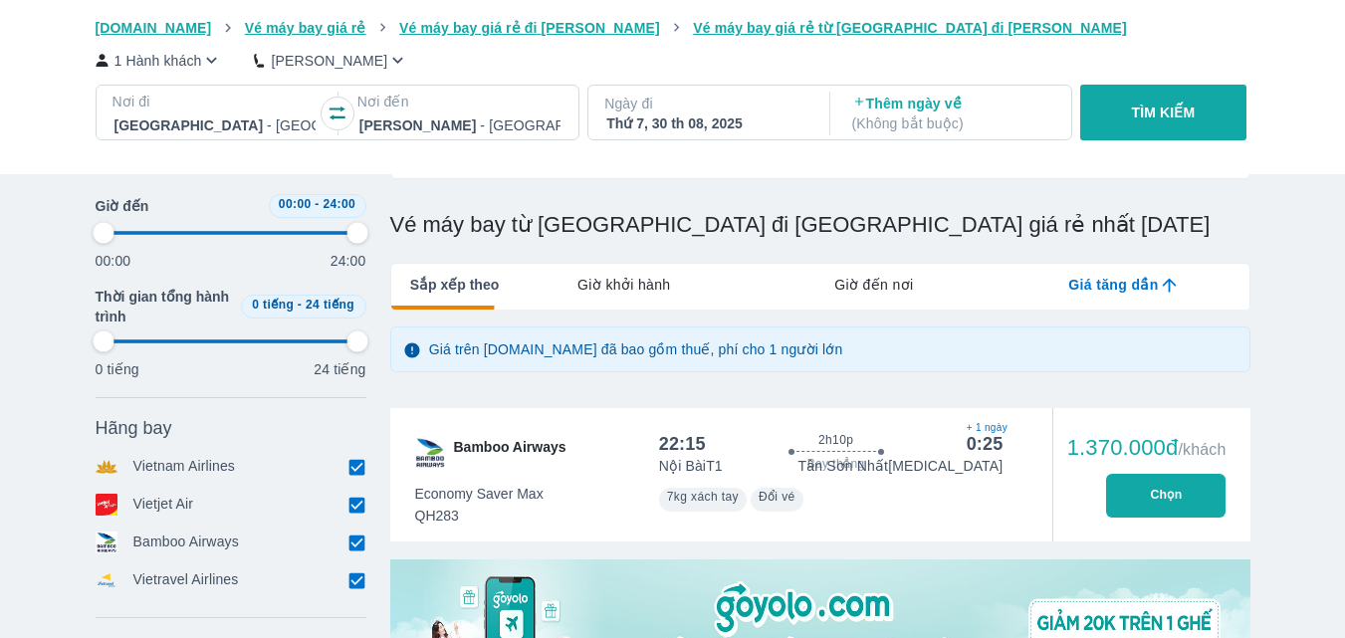
type input "97.9166666666667"
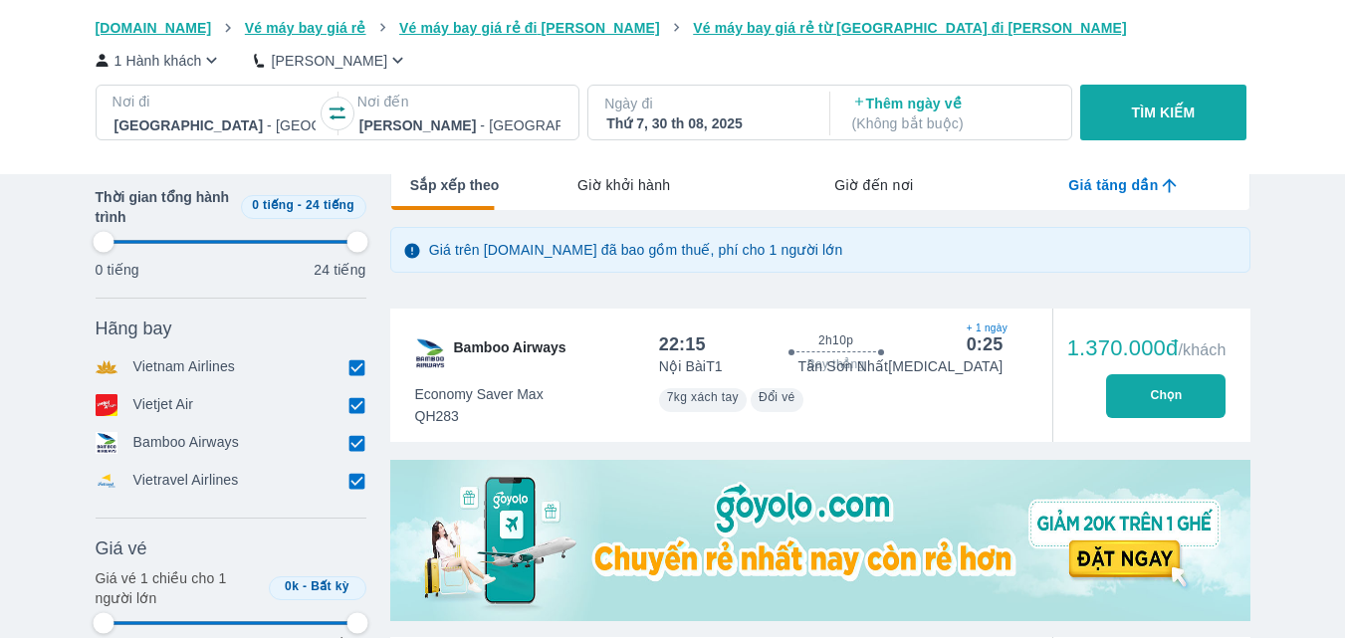
type input "97.9166666666667"
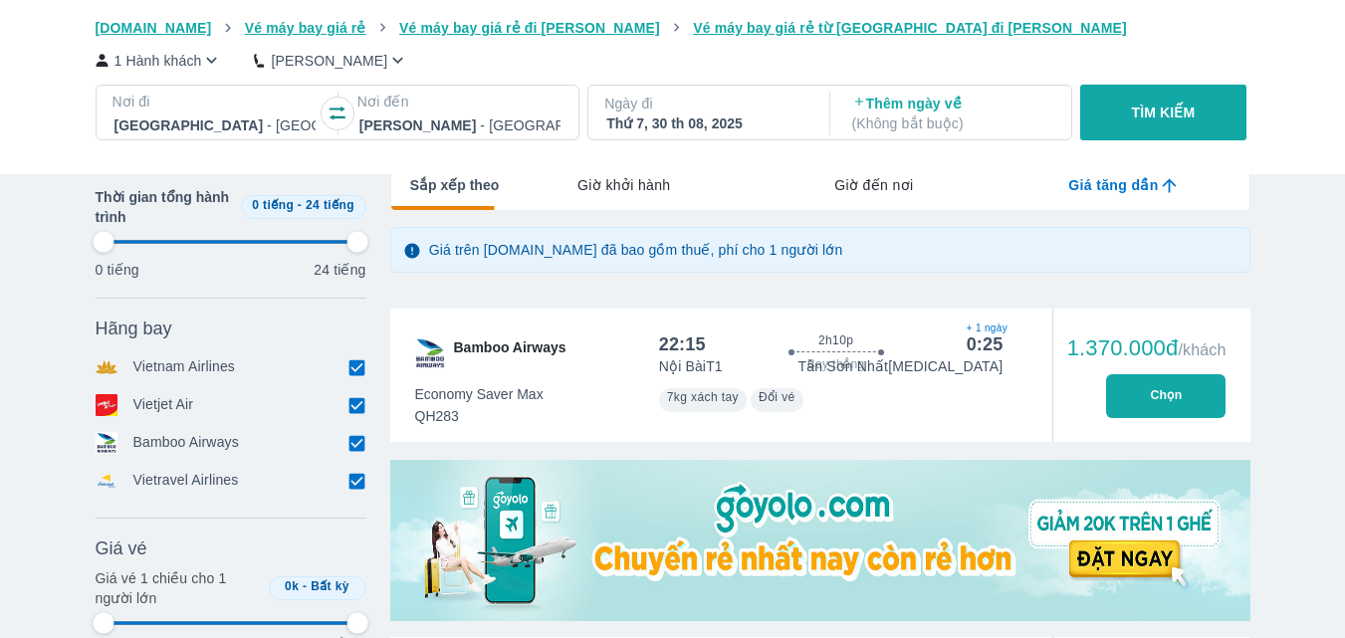
type input "97.9166666666667"
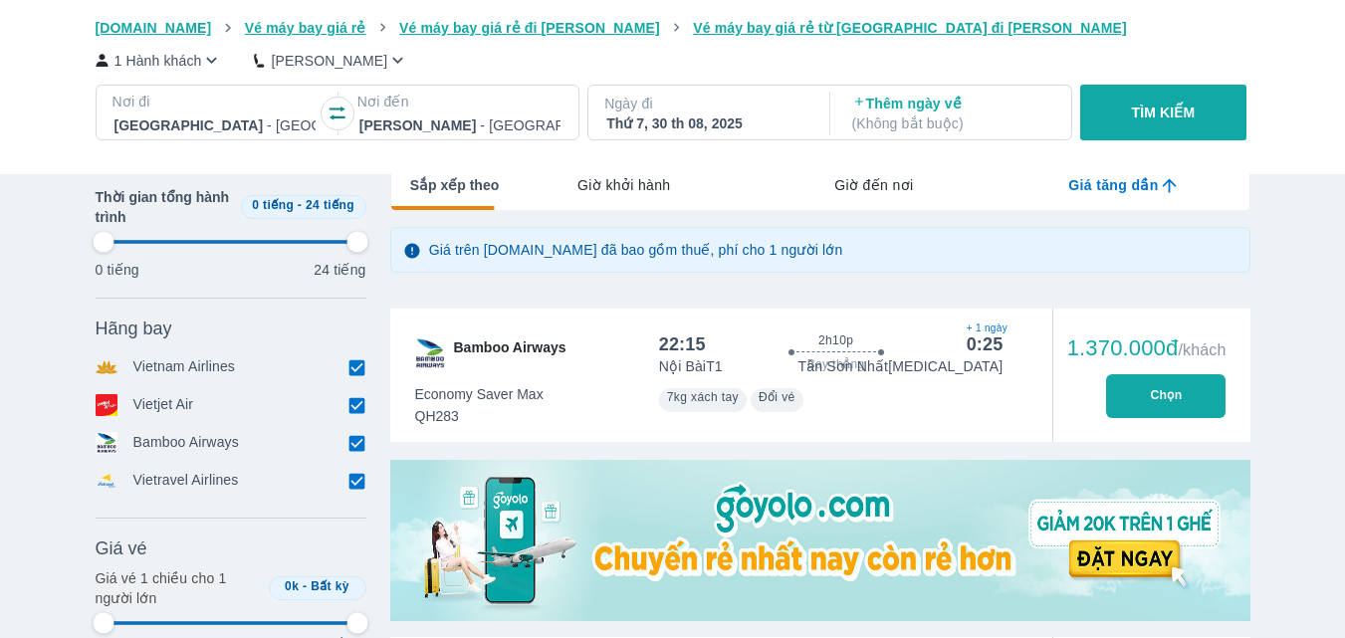
type input "97.9166666666667"
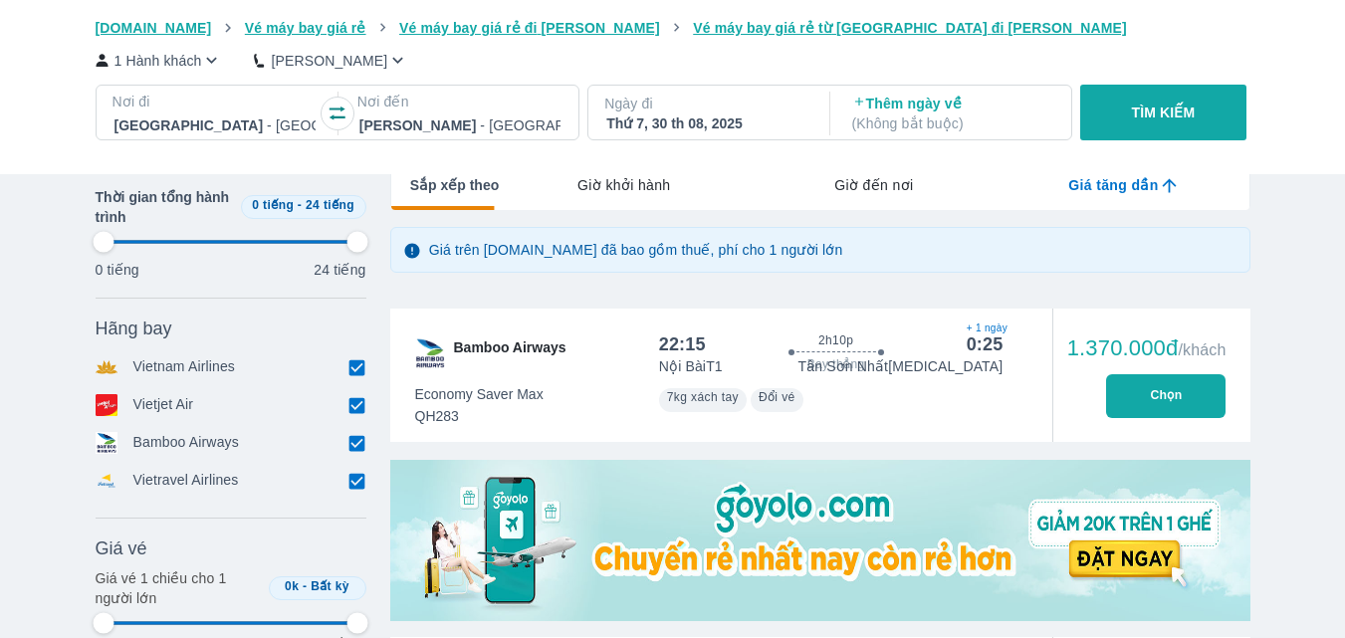
type input "97.9166666666667"
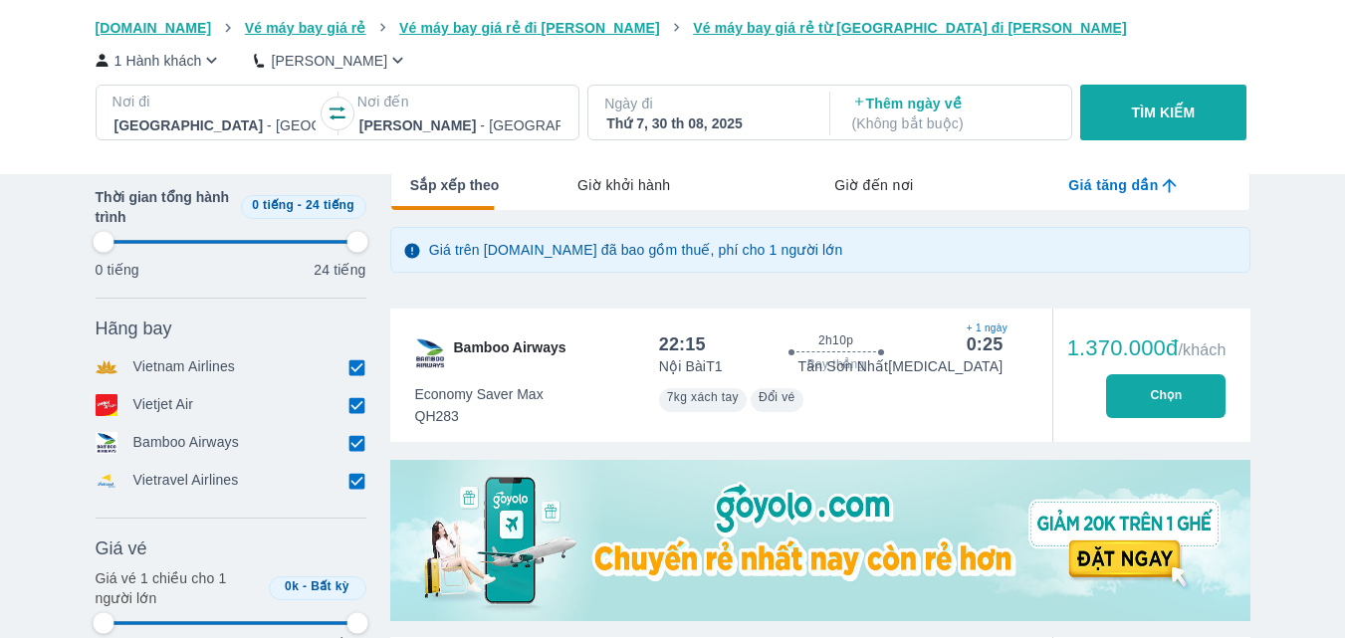
type input "97.9166666666667"
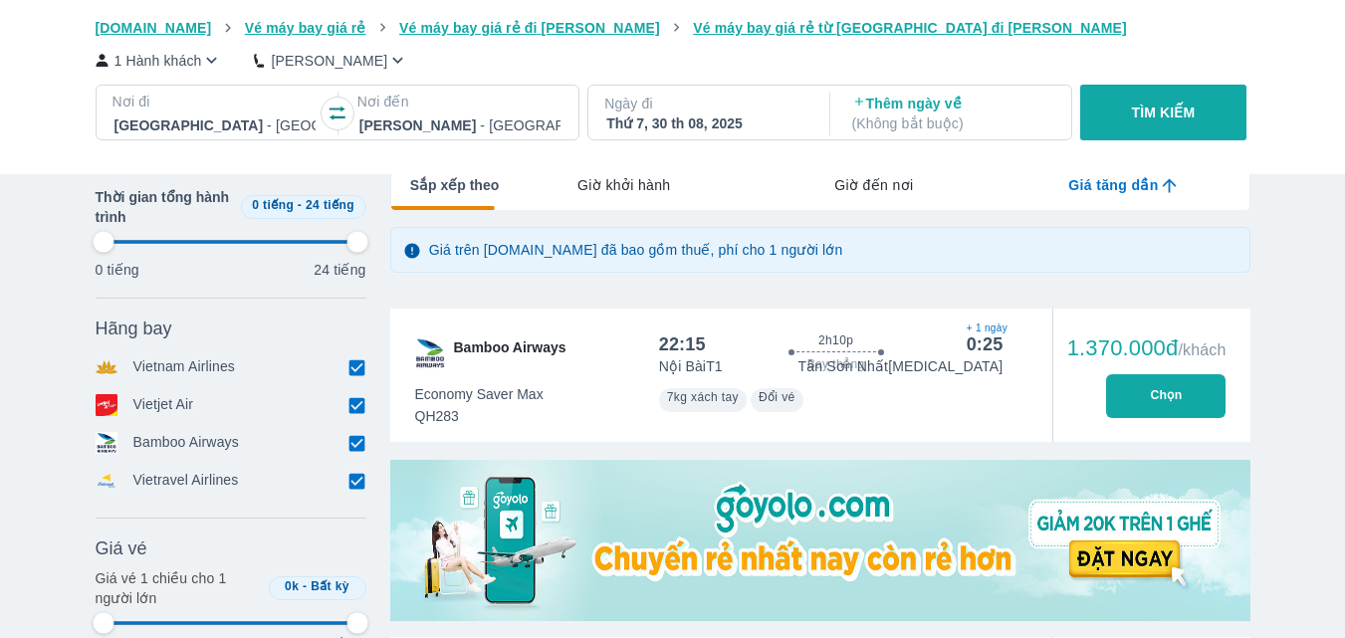
type input "97.9166666666667"
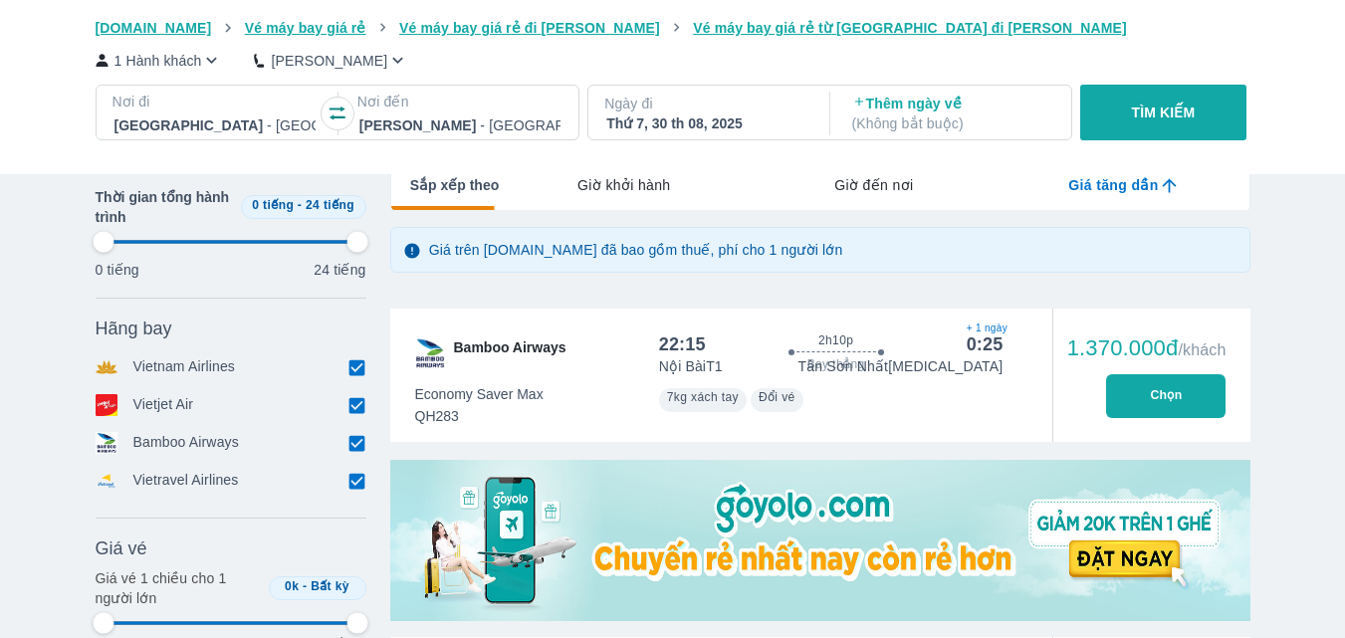
type input "97.9166666666667"
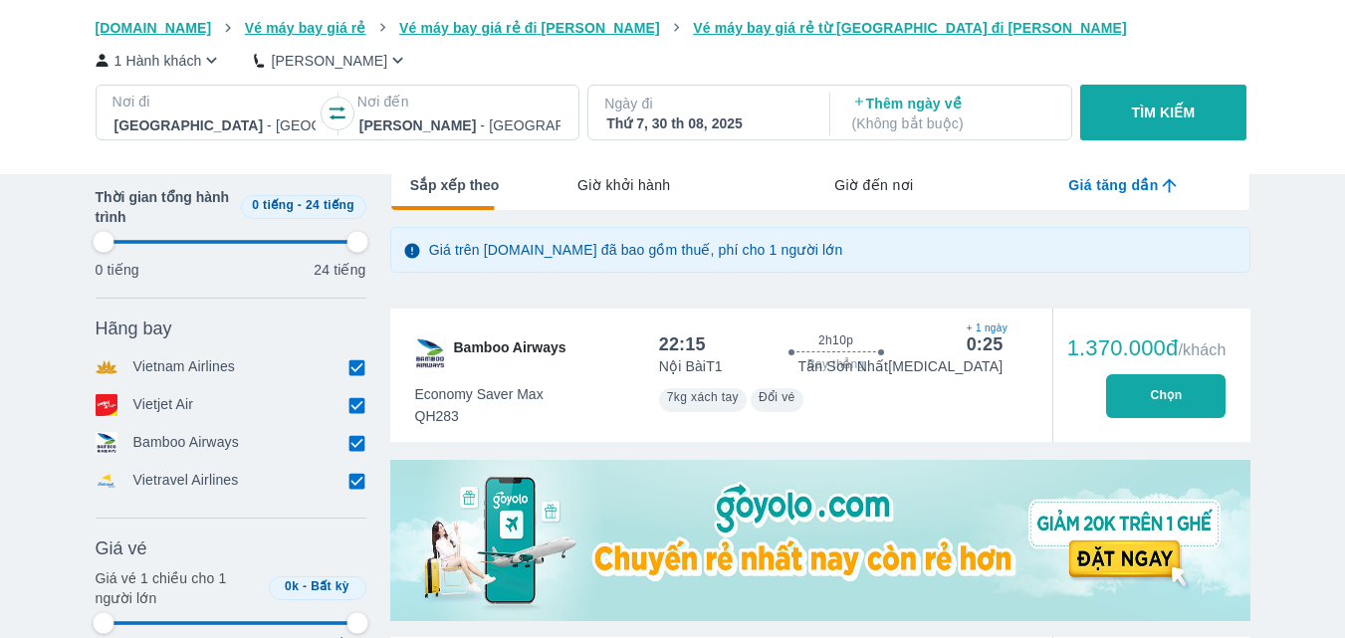
type input "97.9166666666667"
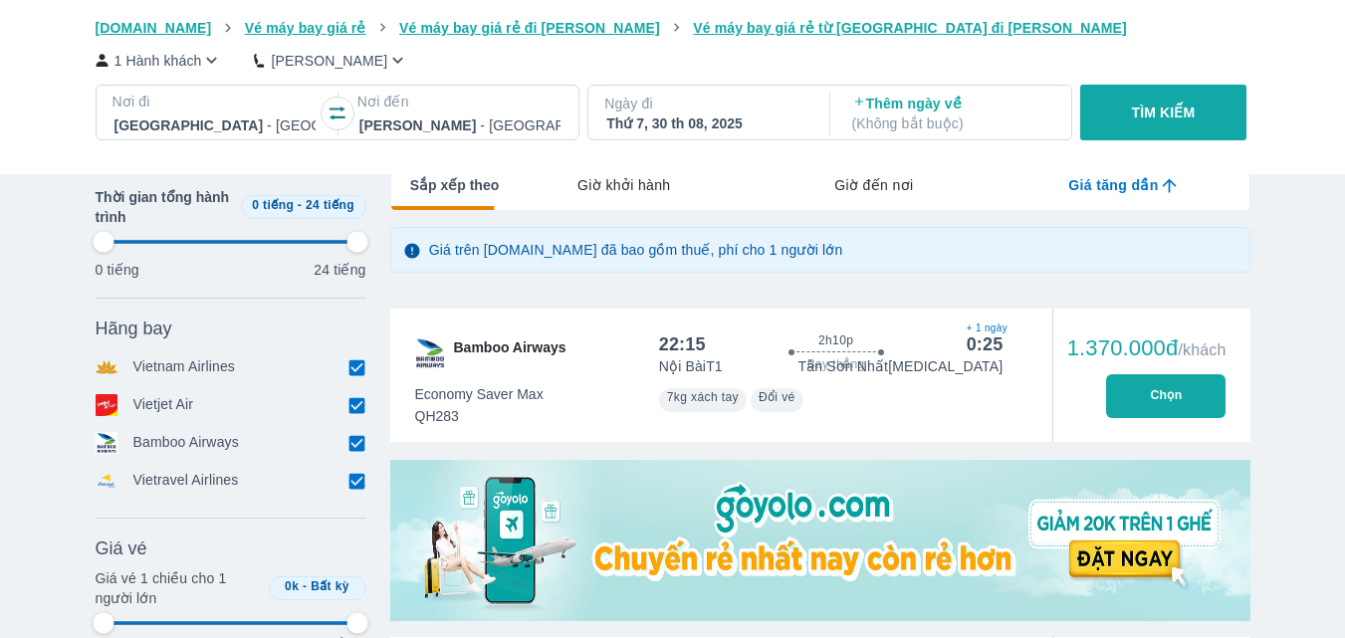
type input "97.9166666666667"
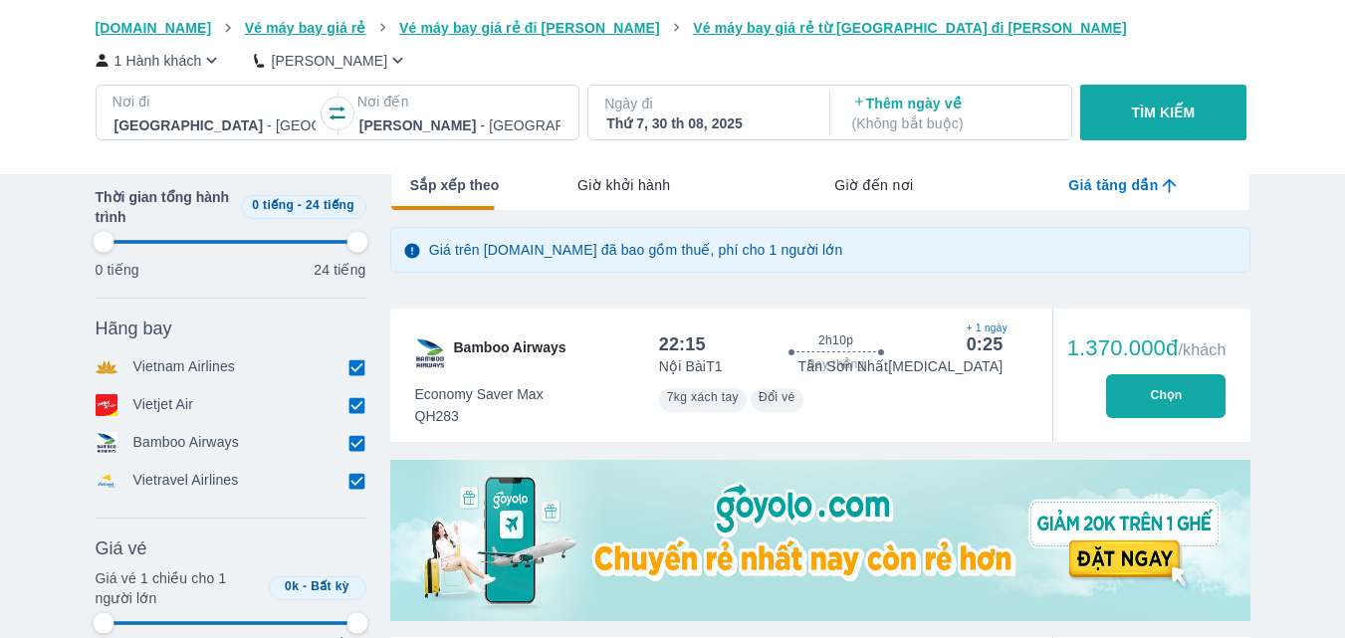
type input "97.9166666666667"
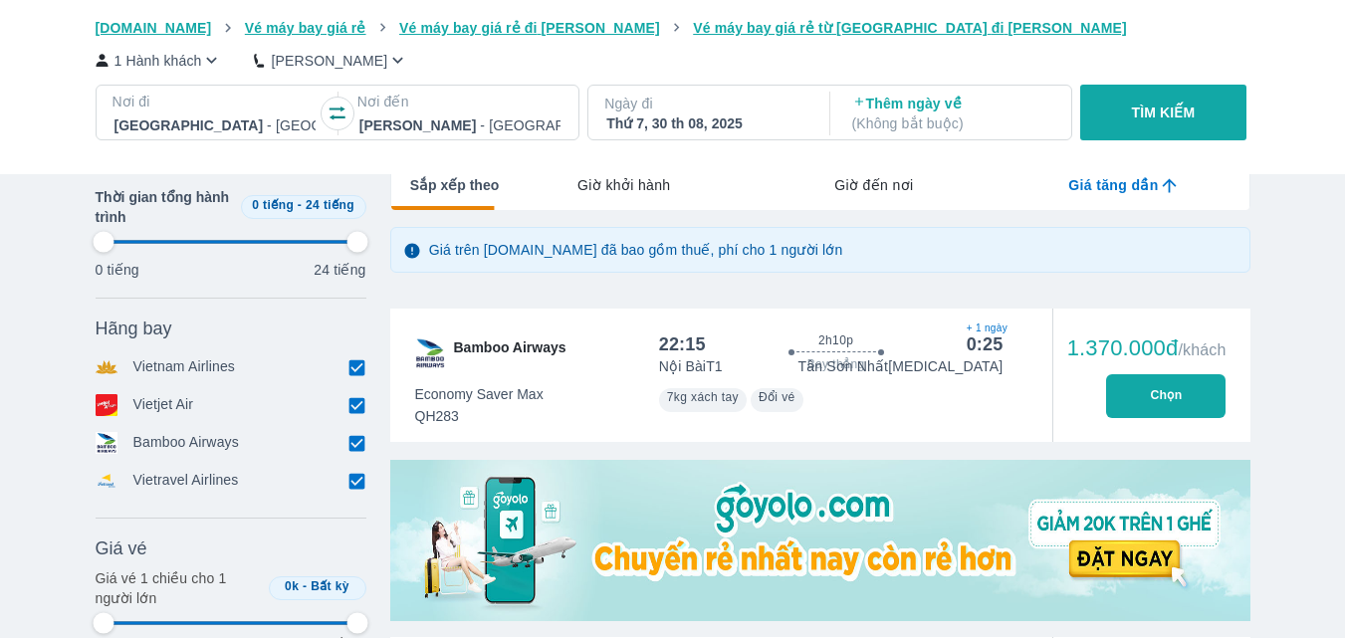
type input "97.9166666666667"
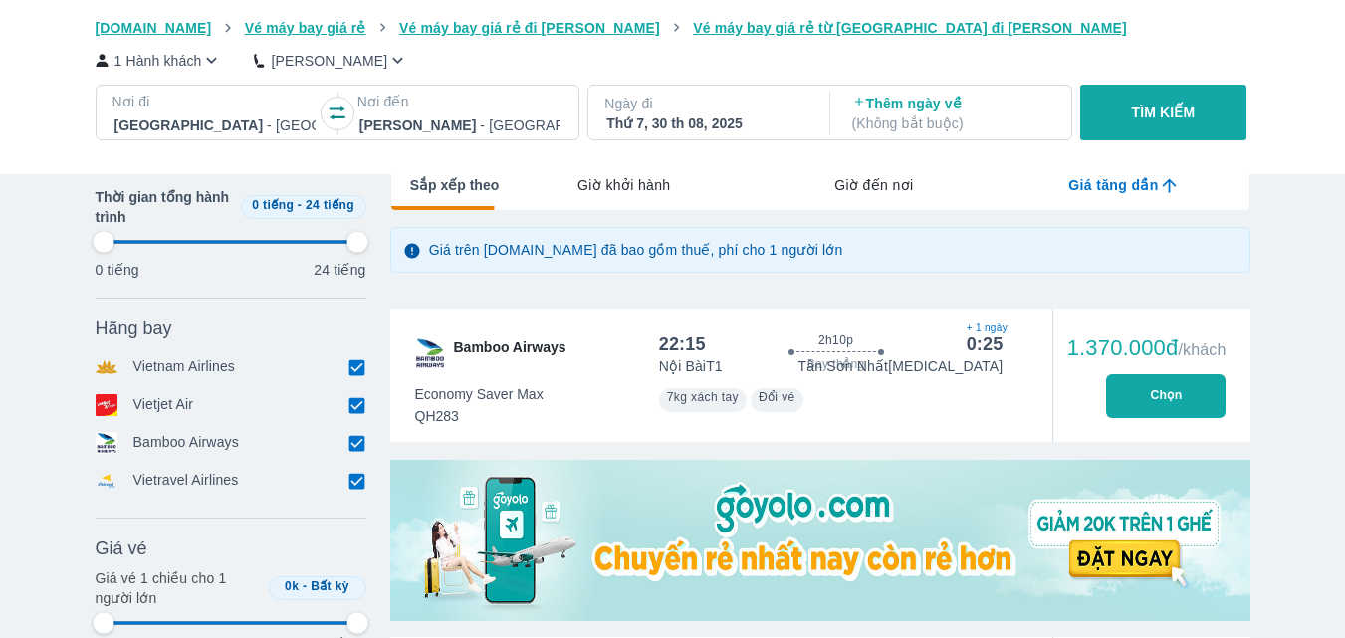
type input "97.9166666666667"
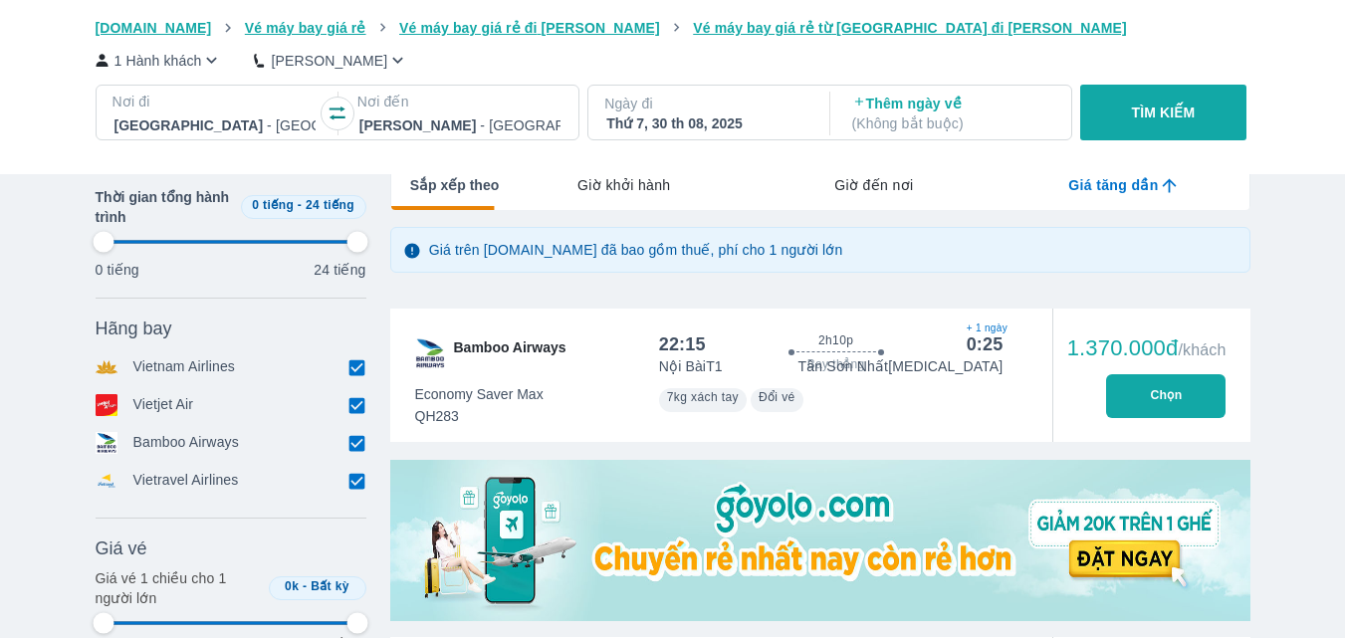
type input "97.9166666666667"
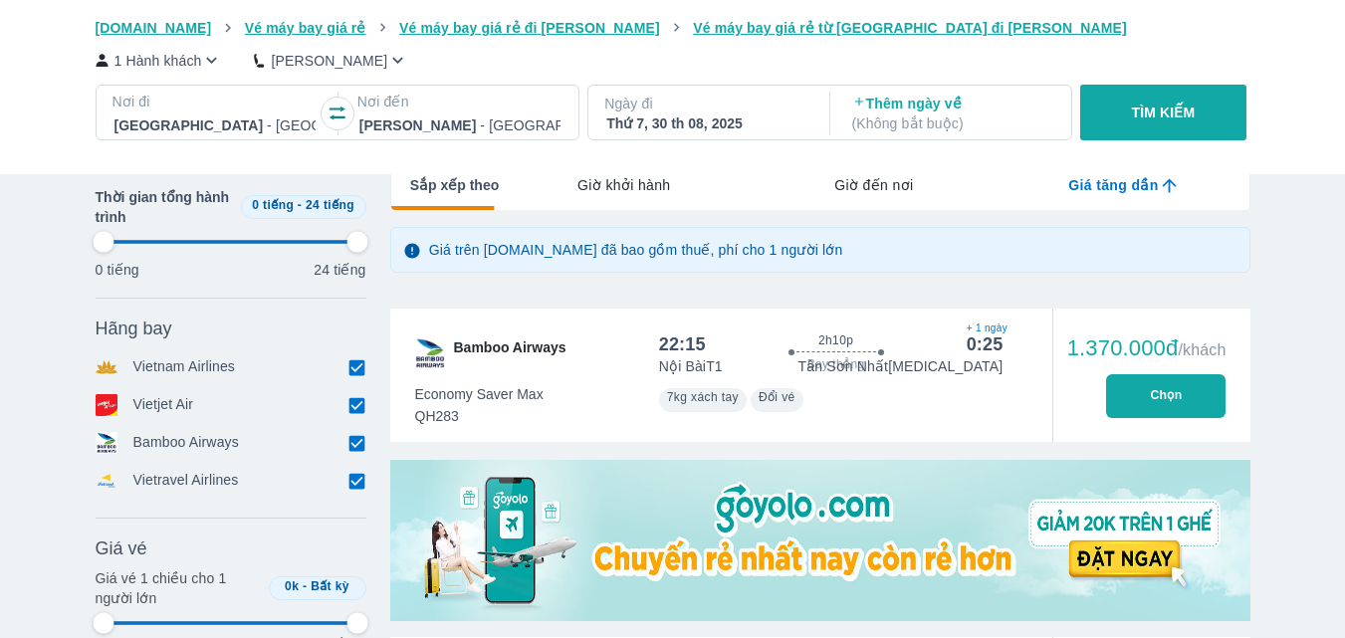
type input "97.9166666666667"
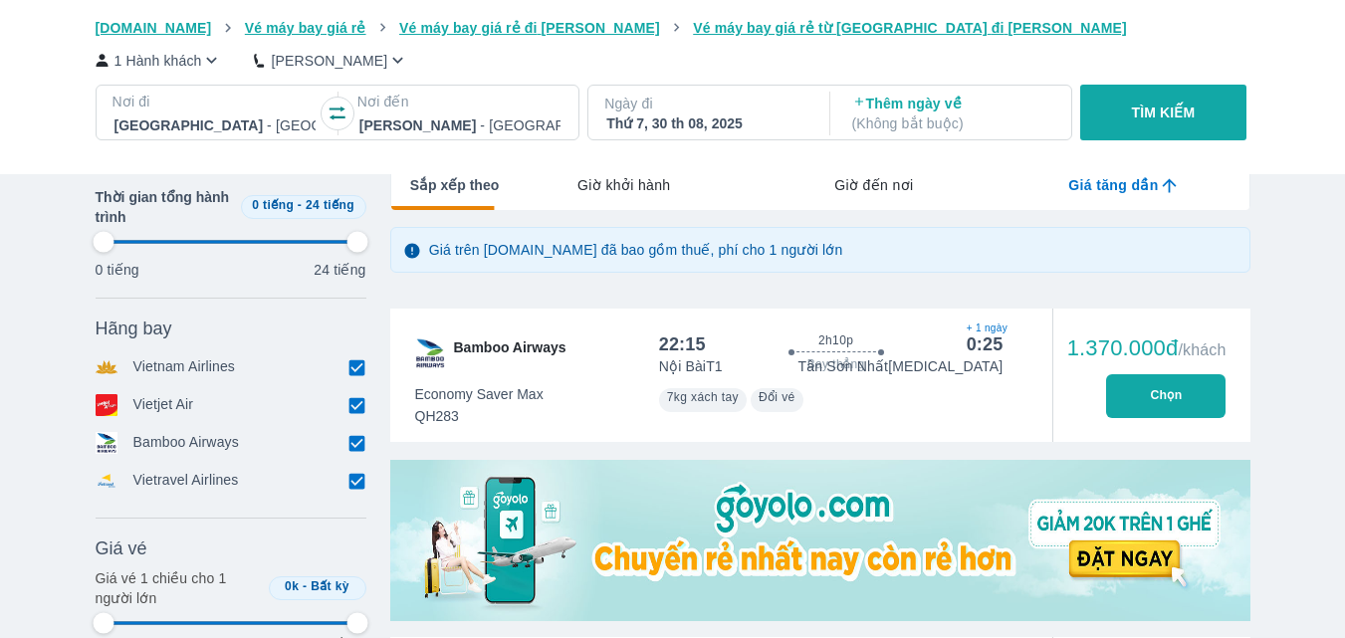
type input "97.9166666666667"
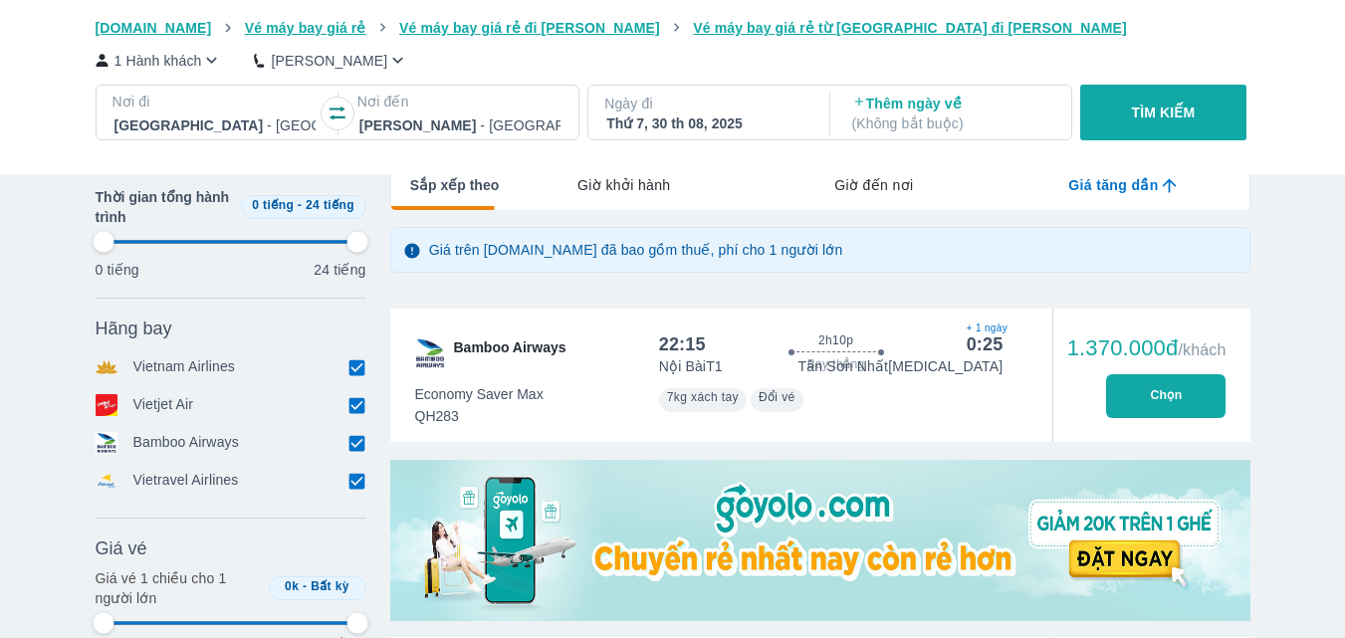
type input "97.9166666666667"
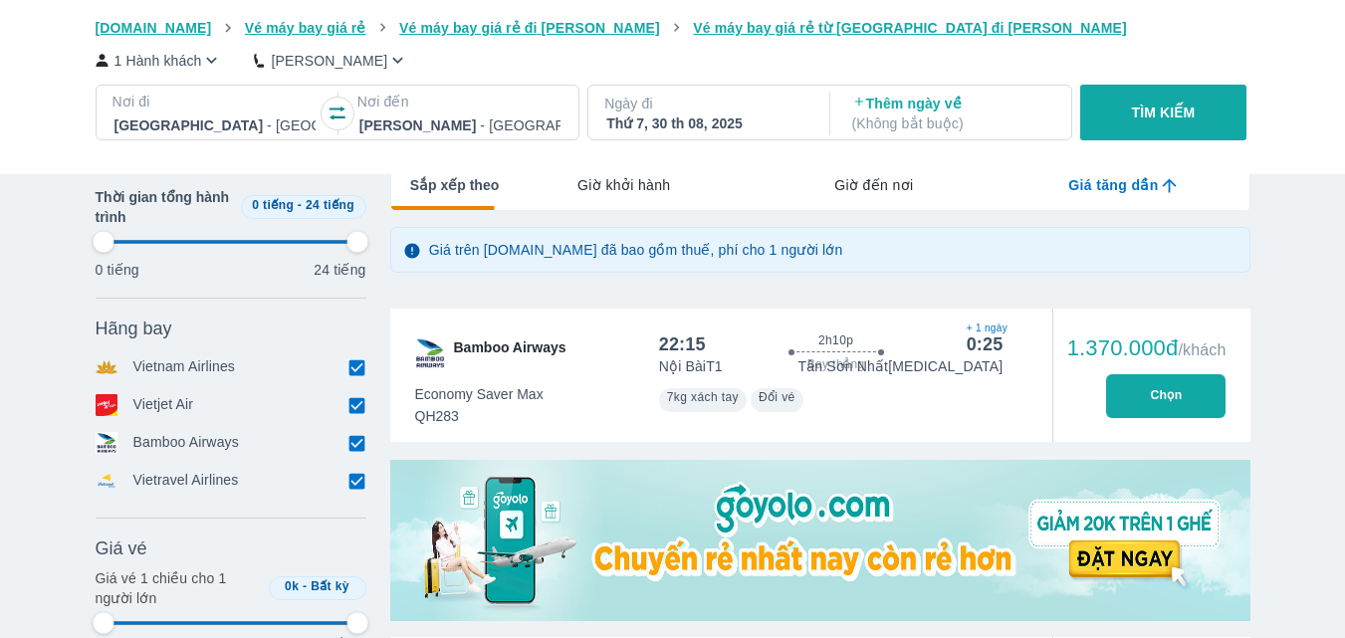
type input "97.9166666666667"
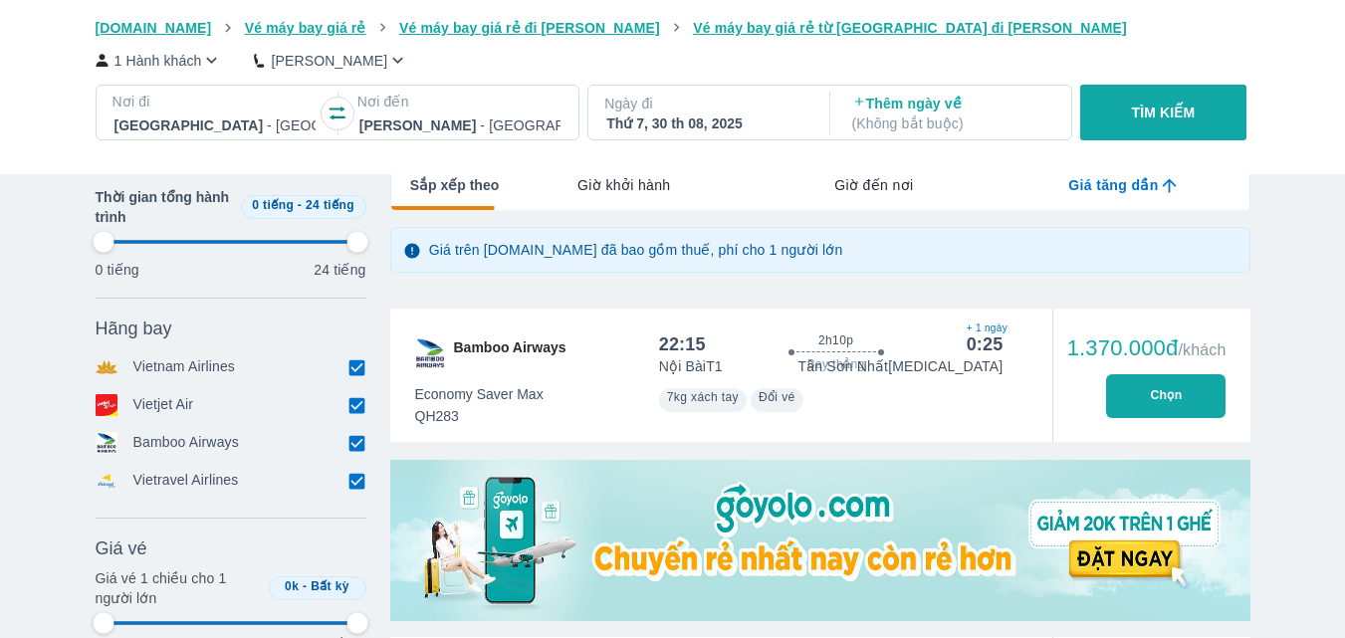
type input "97.9166666666667"
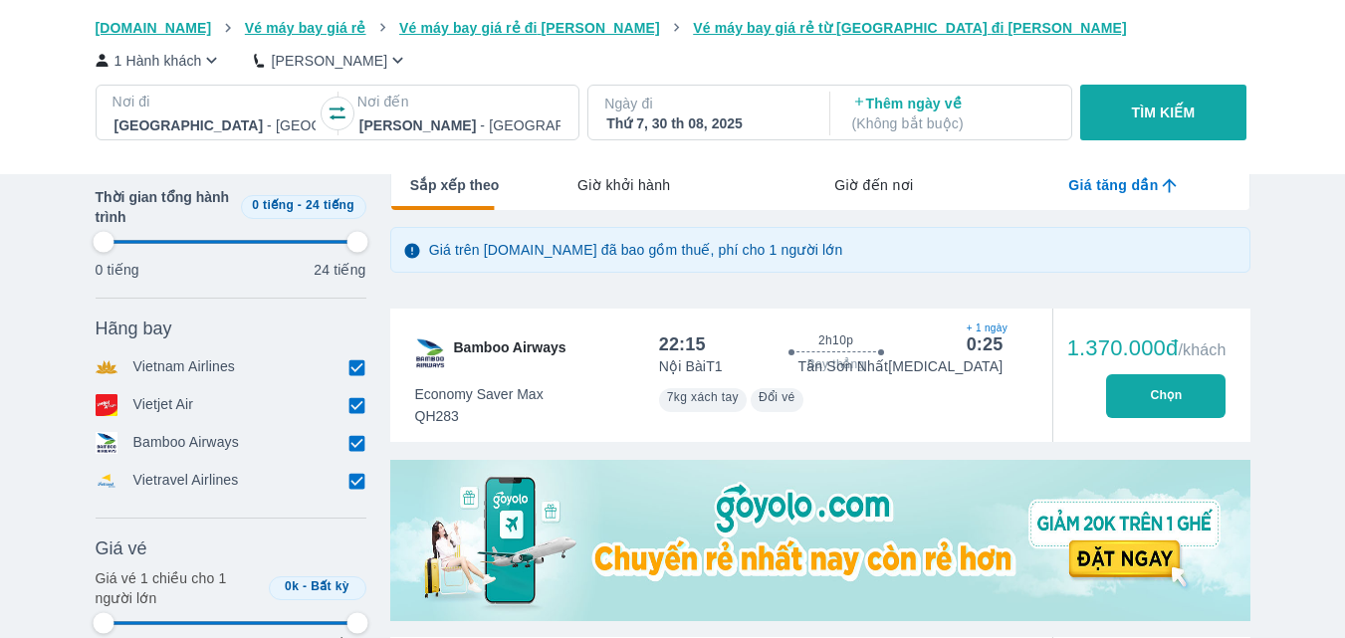
type input "97.9166666666667"
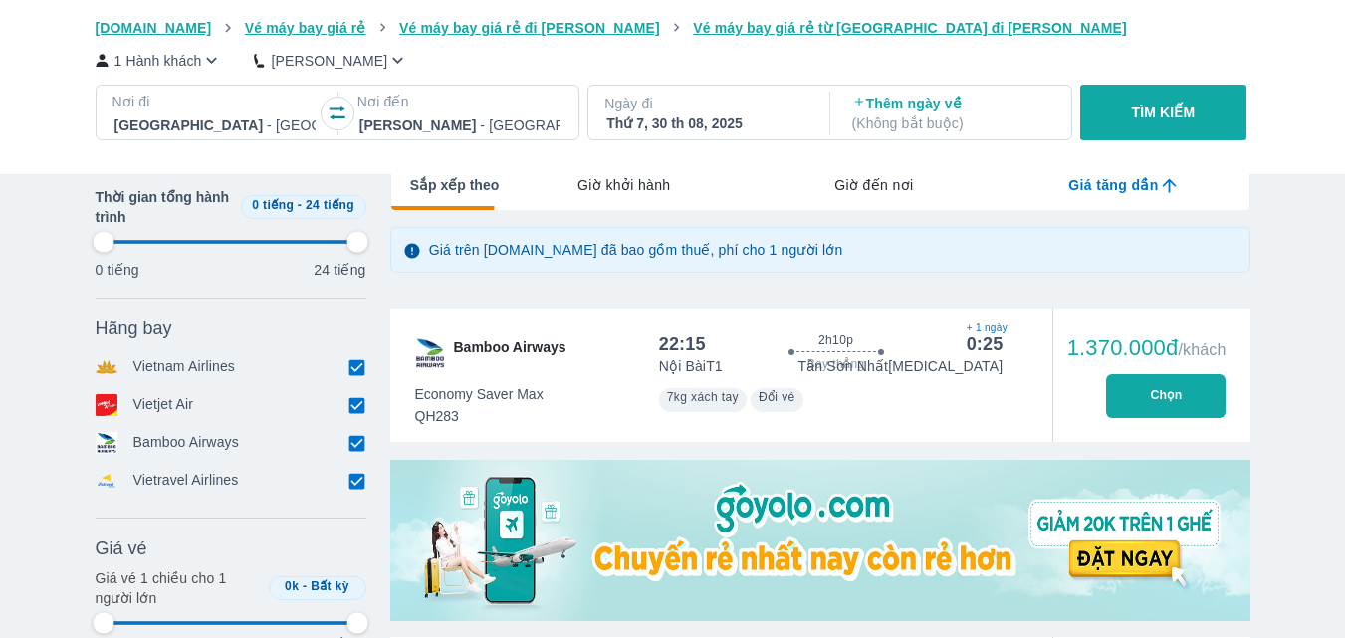
type input "97.9166666666667"
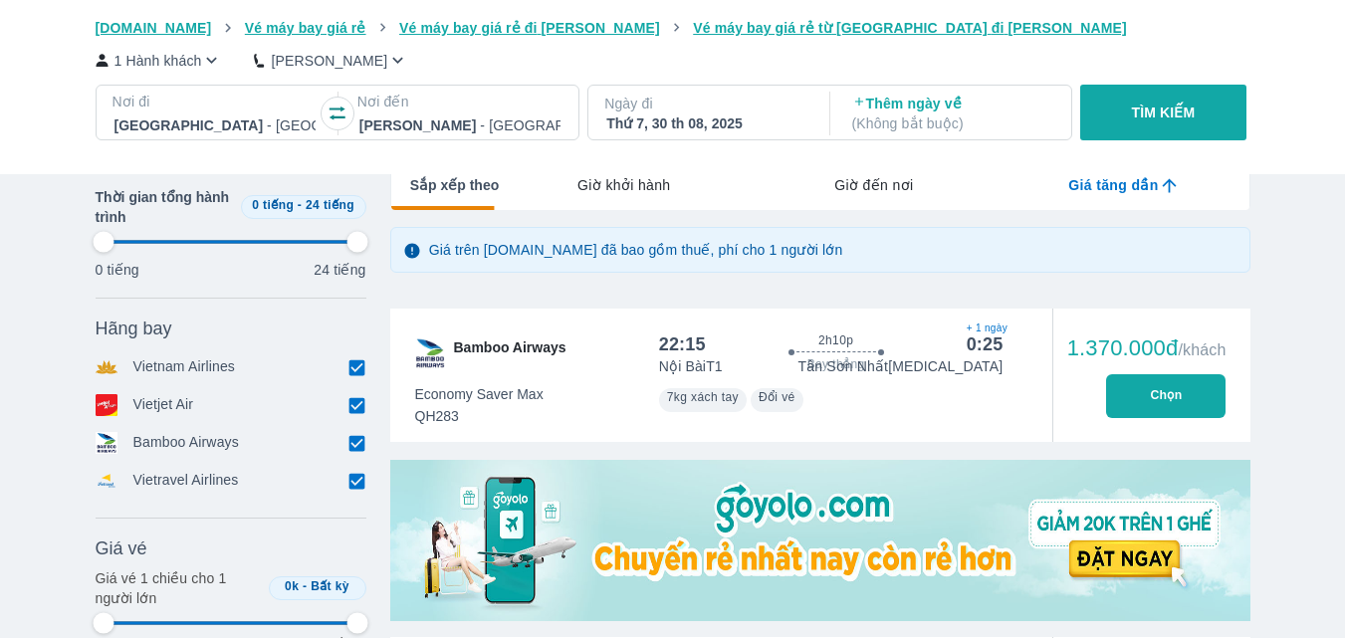
type input "97.9166666666667"
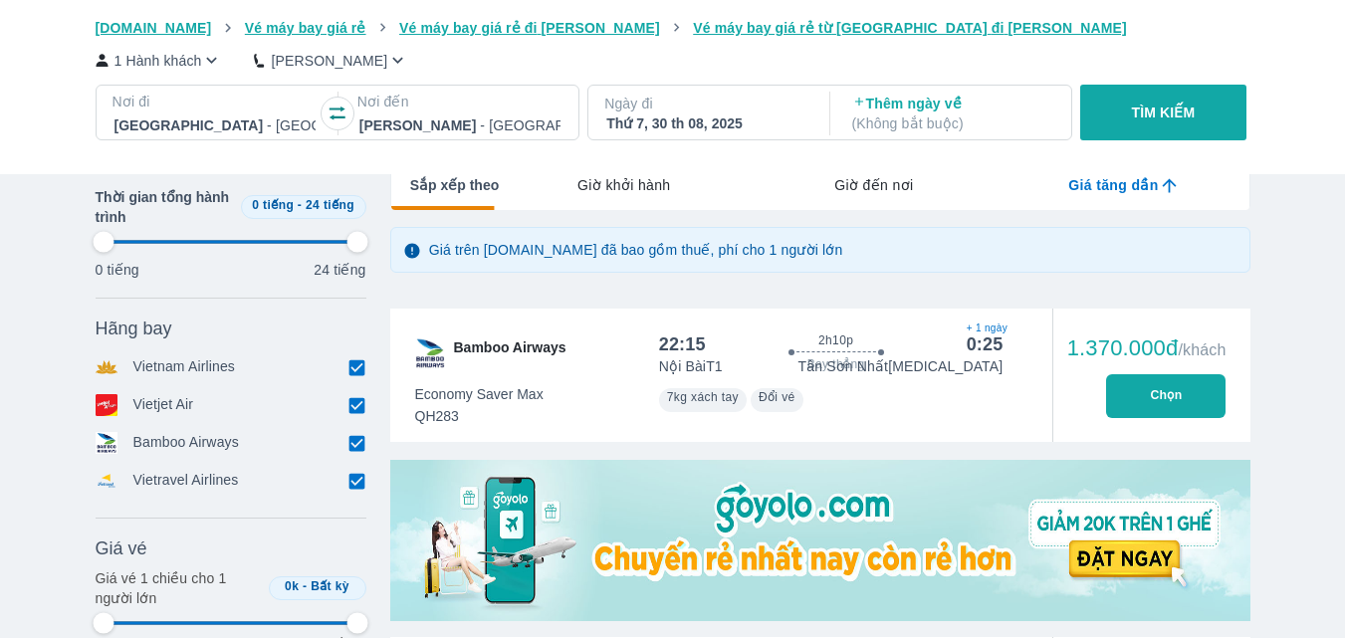
type input "97.9166666666667"
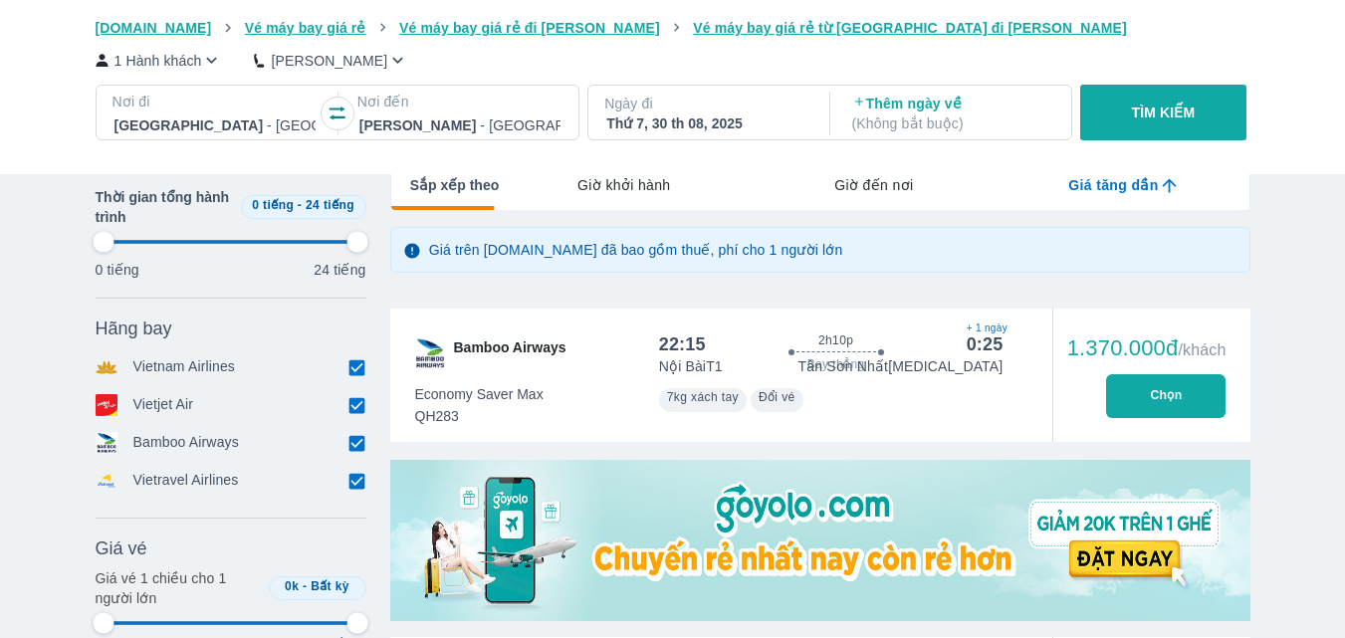
type input "97.9166666666667"
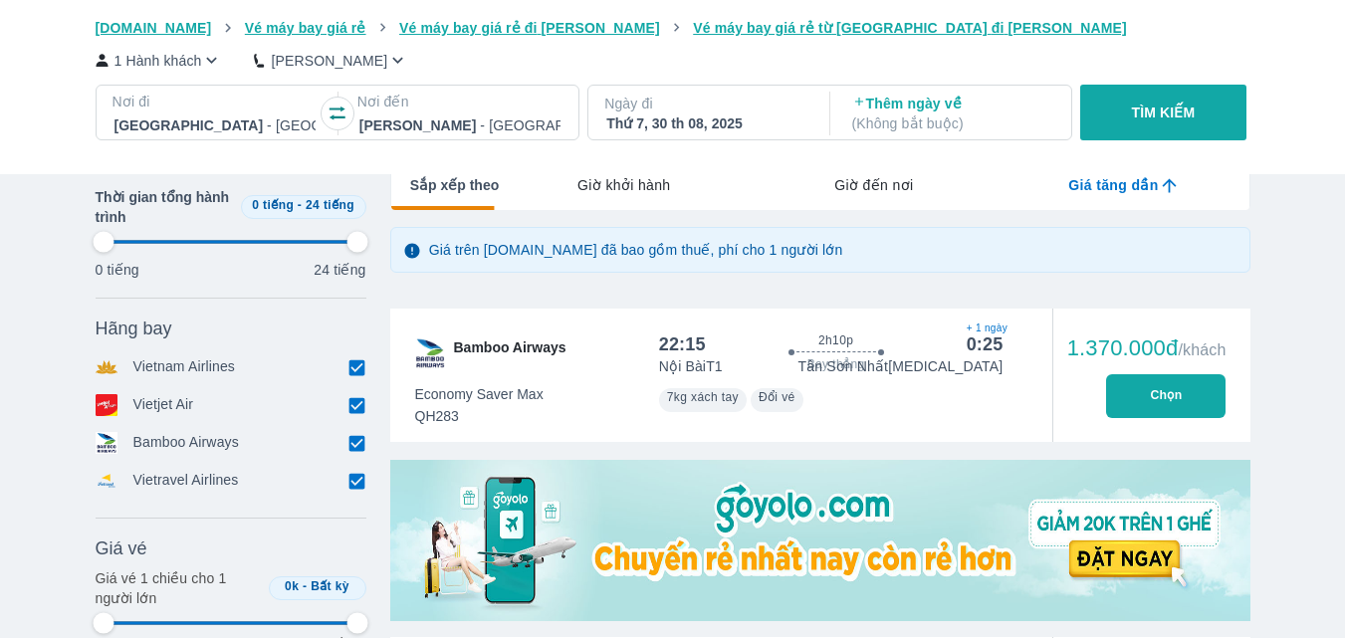
type input "97.9166666666667"
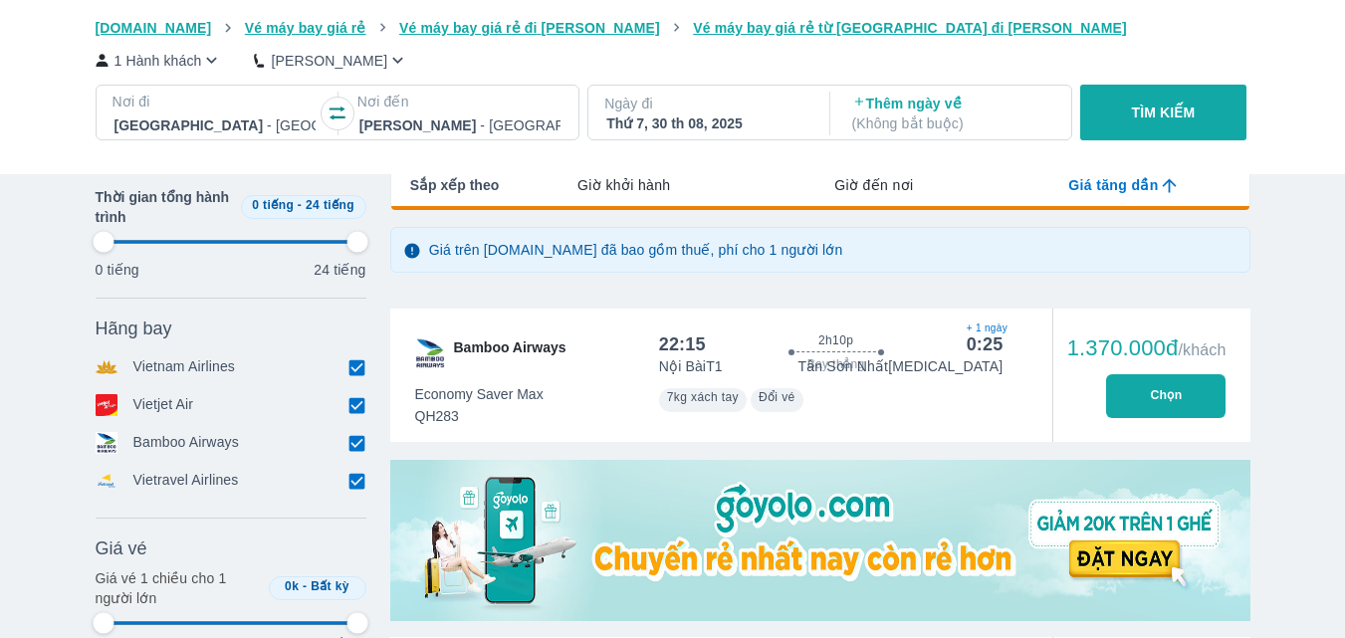
type input "97.9166666666667"
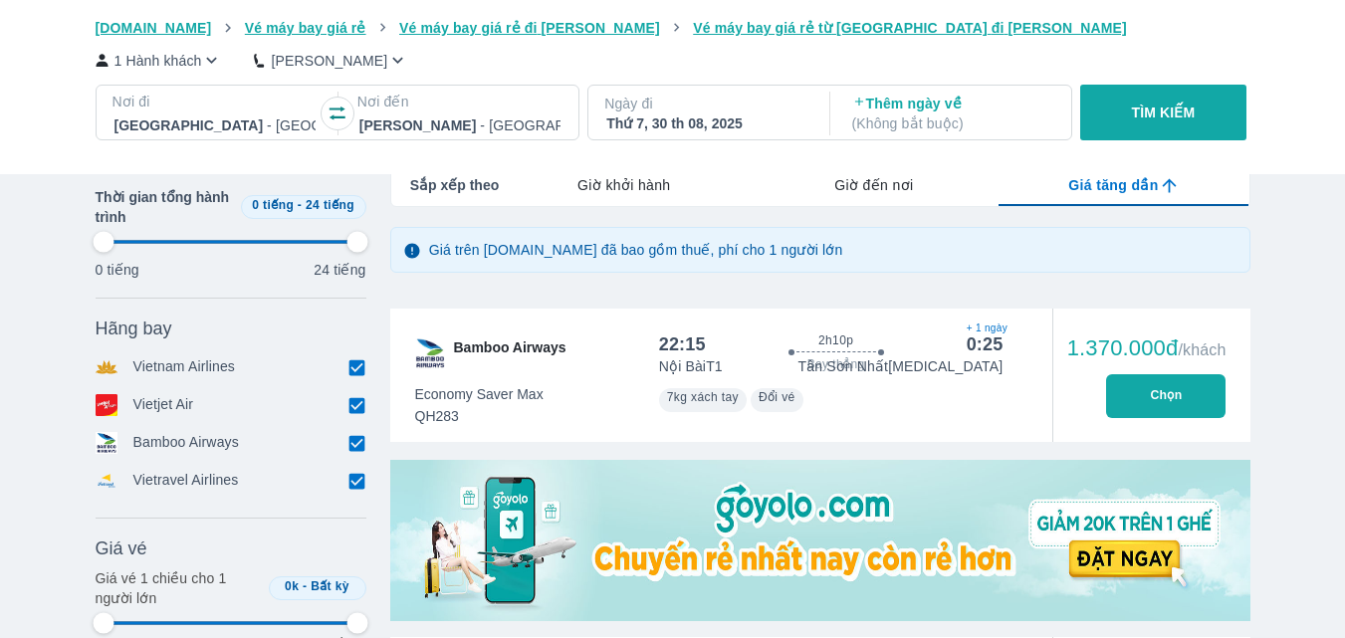
type input "97.9166666666667"
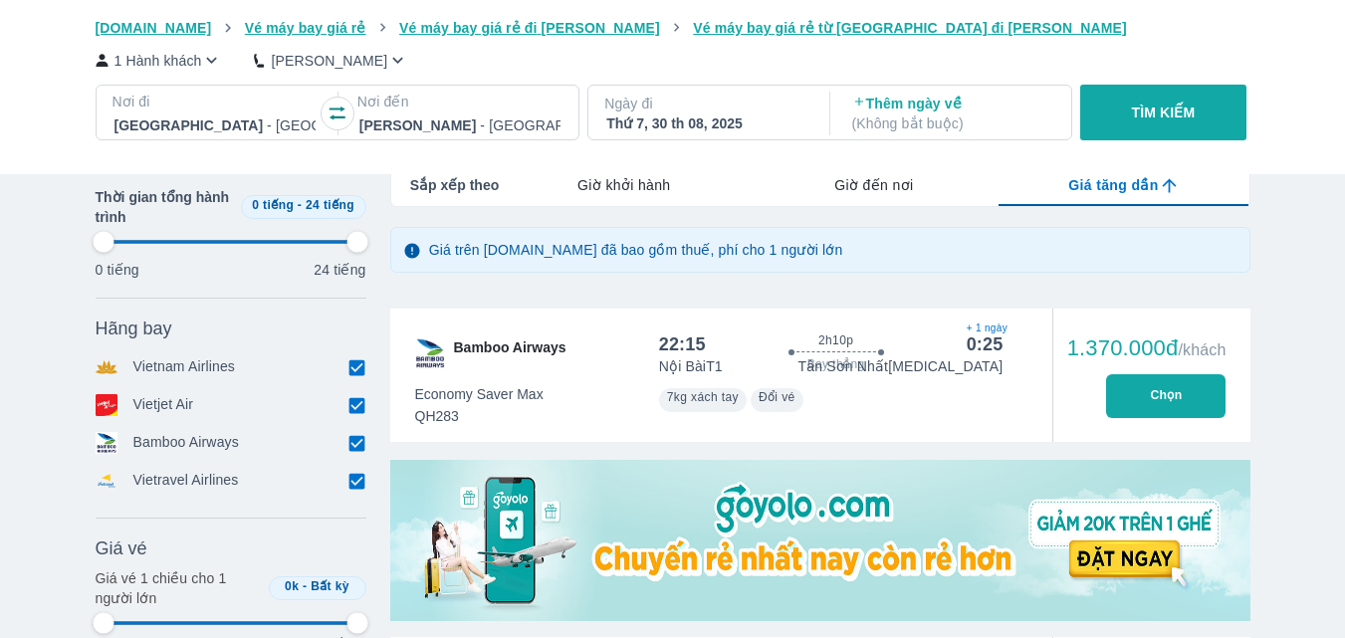
type input "97.9166666666667"
